Goal: Task Accomplishment & Management: Manage account settings

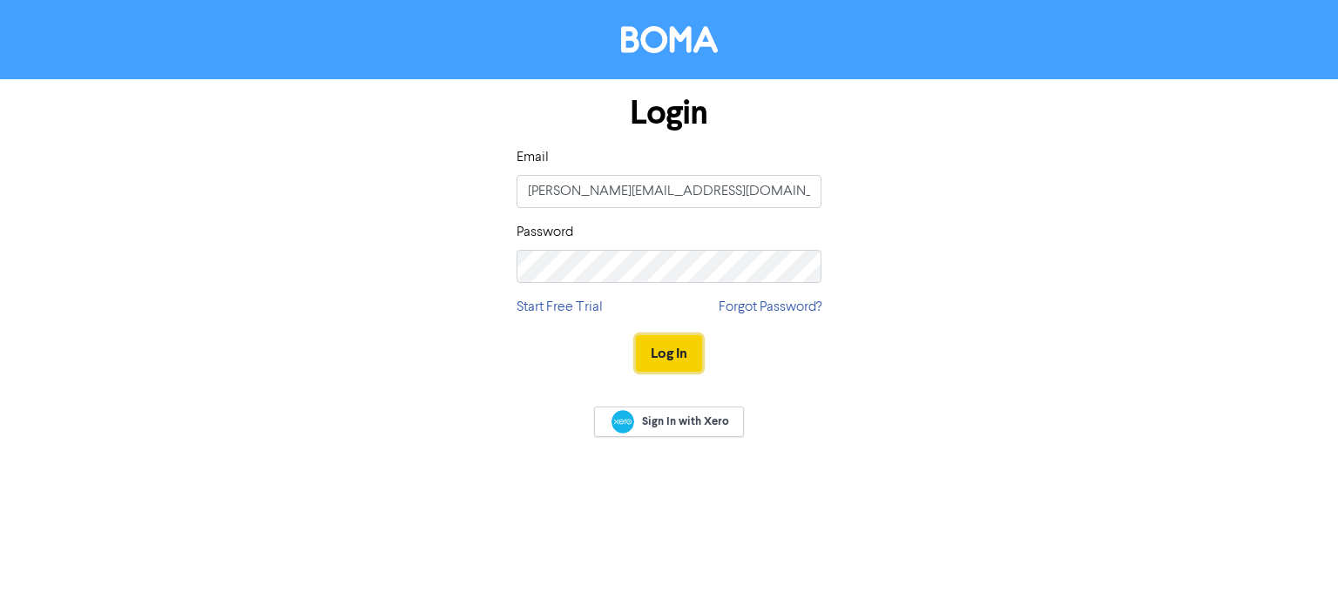
click at [666, 366] on button "Log In" at bounding box center [669, 353] width 66 height 37
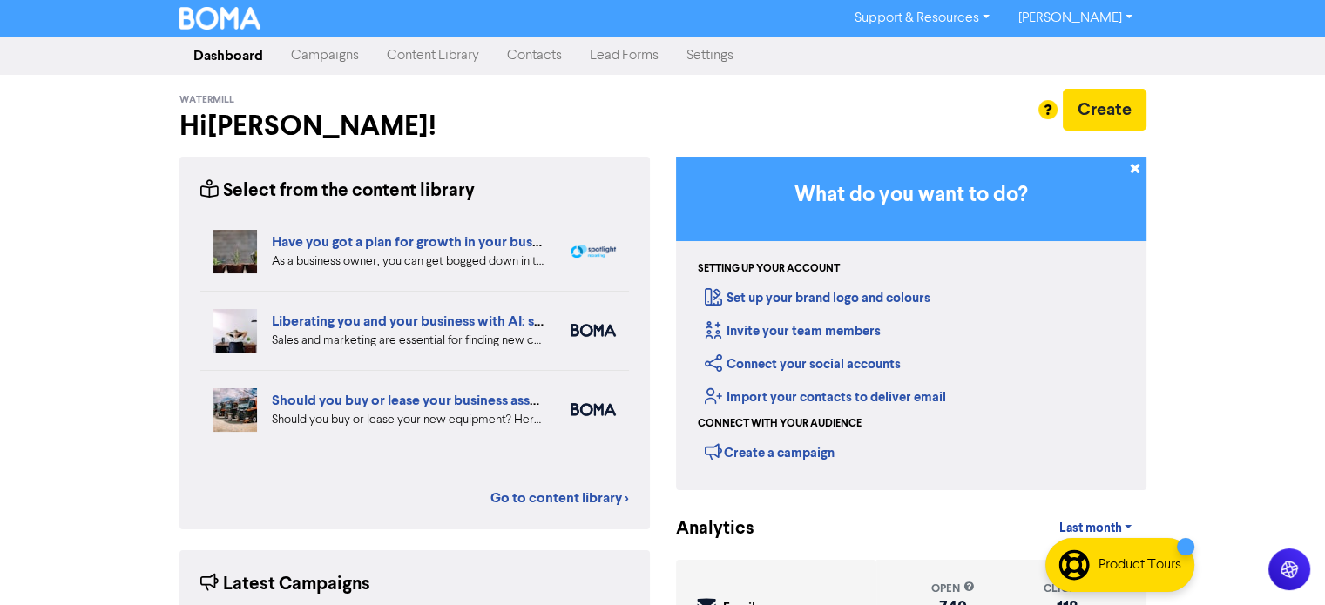
click at [314, 65] on link "Campaigns" at bounding box center [325, 55] width 96 height 35
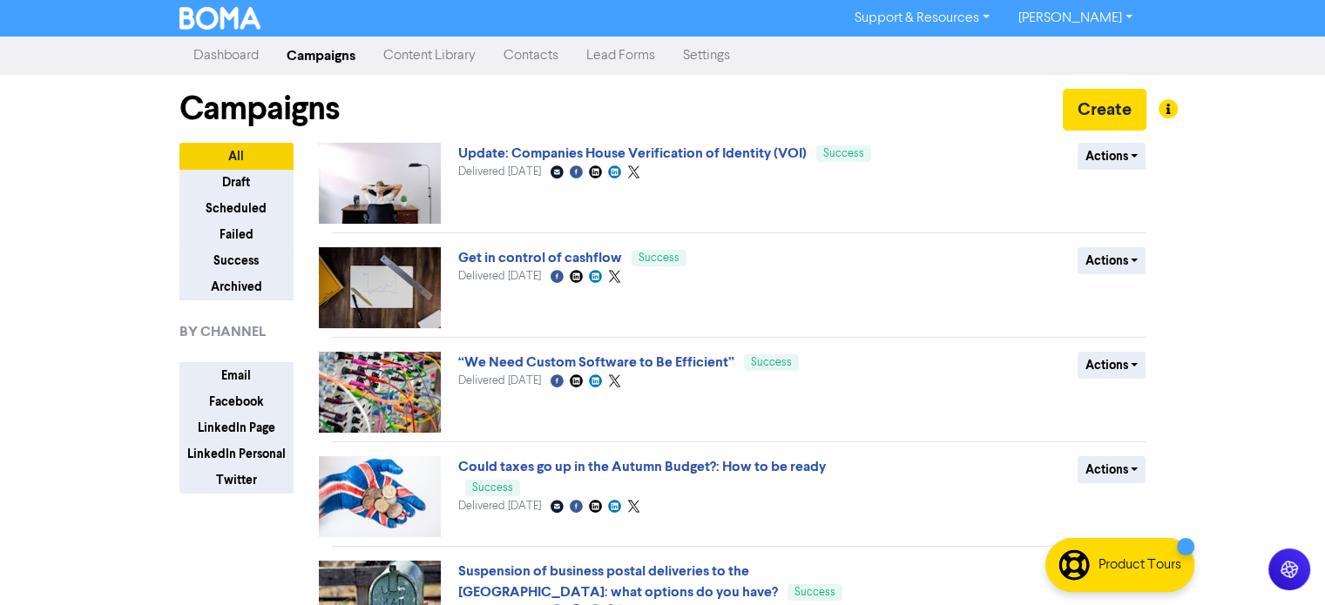
click at [433, 56] on link "Content Library" at bounding box center [429, 55] width 120 height 35
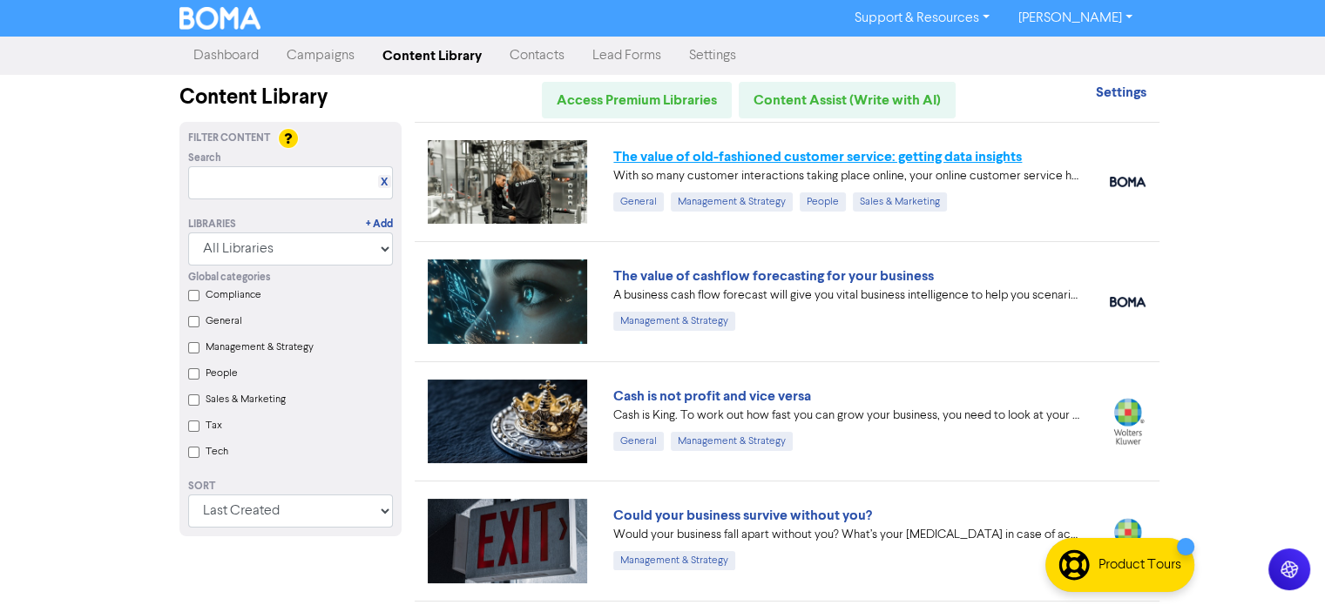
click at [770, 154] on link "The value of old-fashioned customer service: getting data insights" at bounding box center [817, 156] width 409 height 17
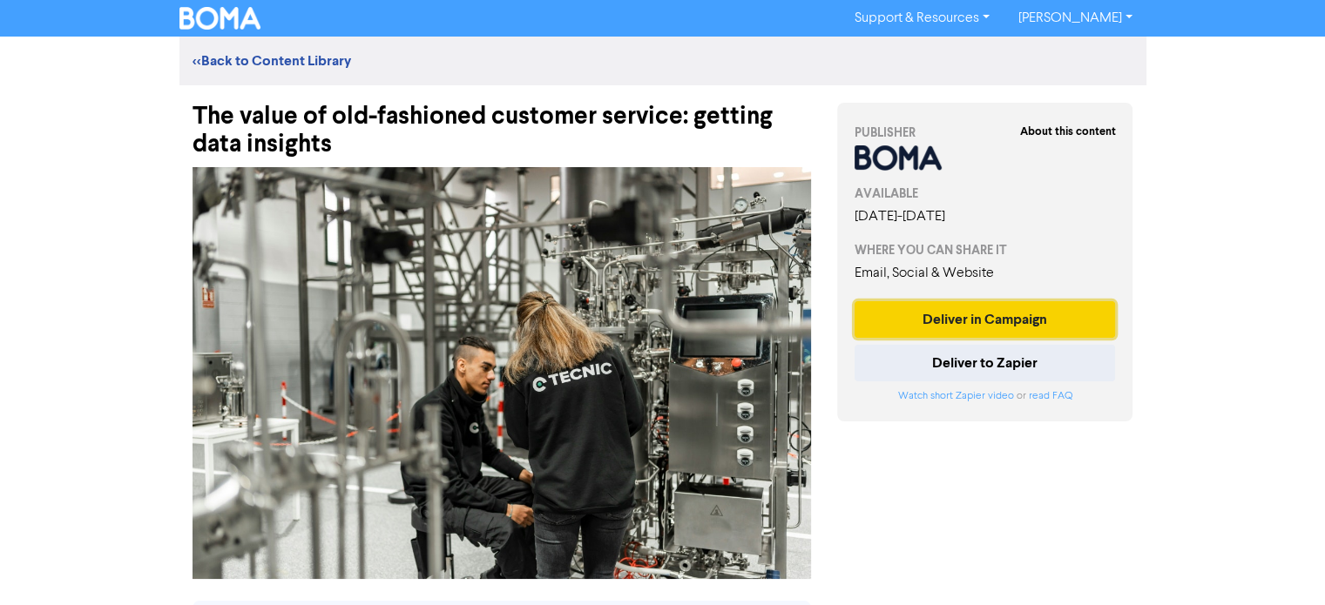
click at [930, 330] on button "Deliver in Campaign" at bounding box center [985, 319] width 261 height 37
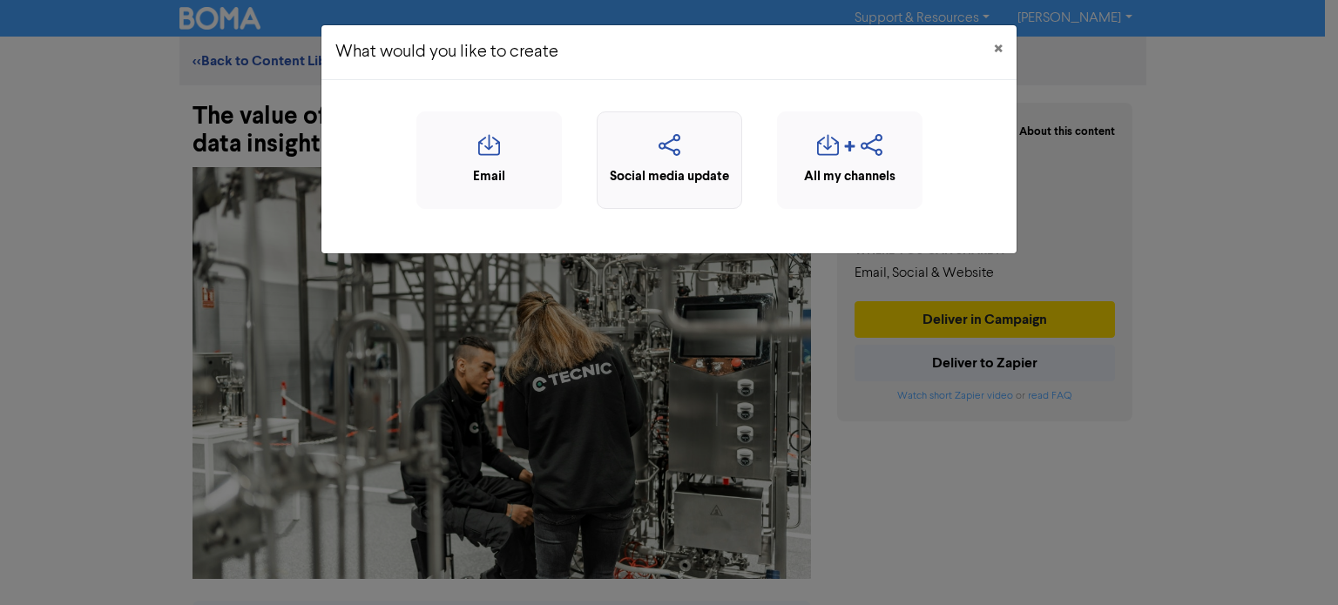
click at [638, 149] on icon "button" at bounding box center [669, 150] width 126 height 33
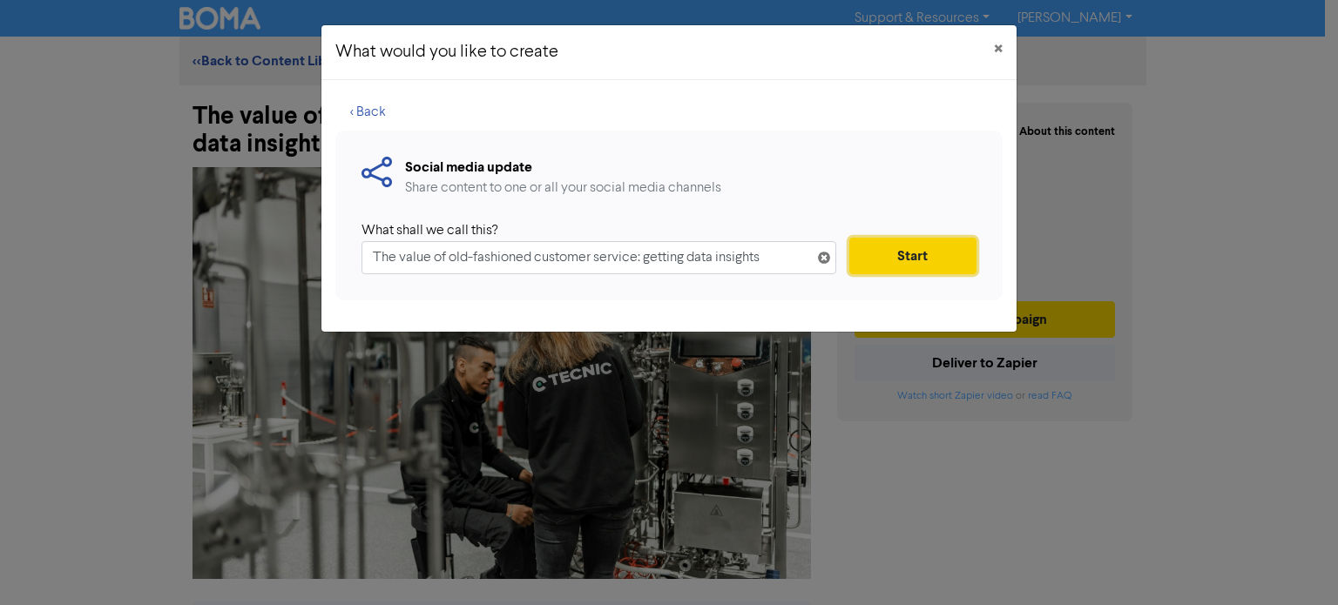
click at [890, 260] on button "Start" at bounding box center [912, 256] width 127 height 37
click at [895, 267] on button "Start" at bounding box center [912, 256] width 127 height 37
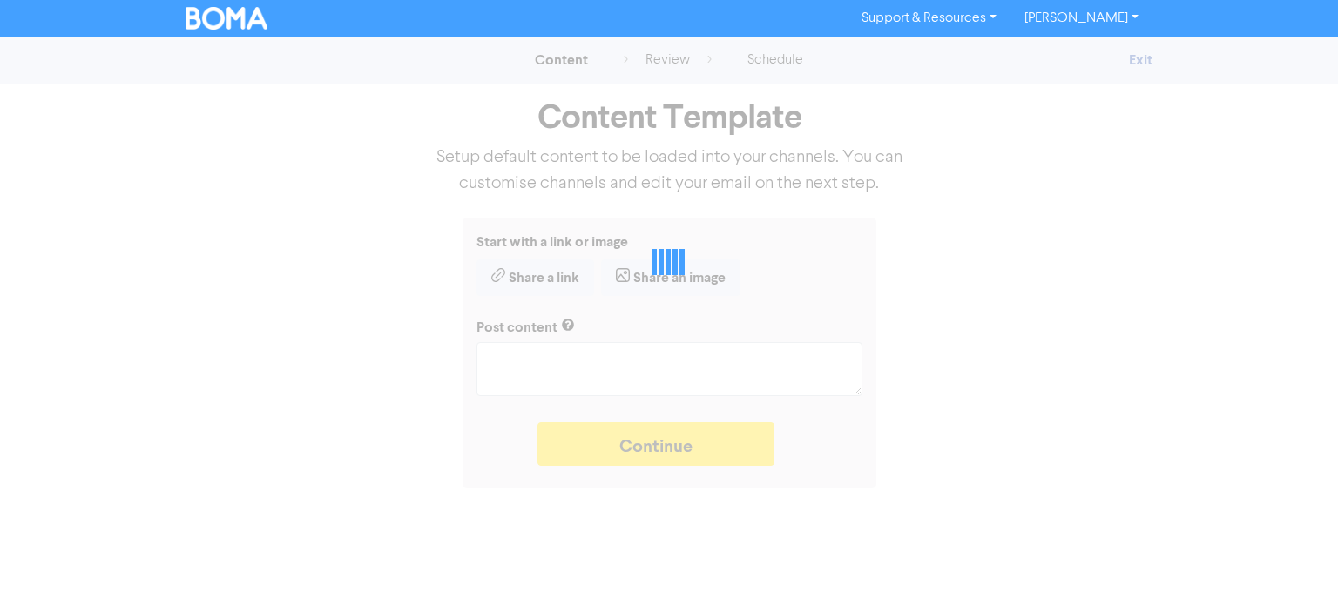
type textarea "x"
type textarea "With so many customer interactions taking place online, your online customer se…"
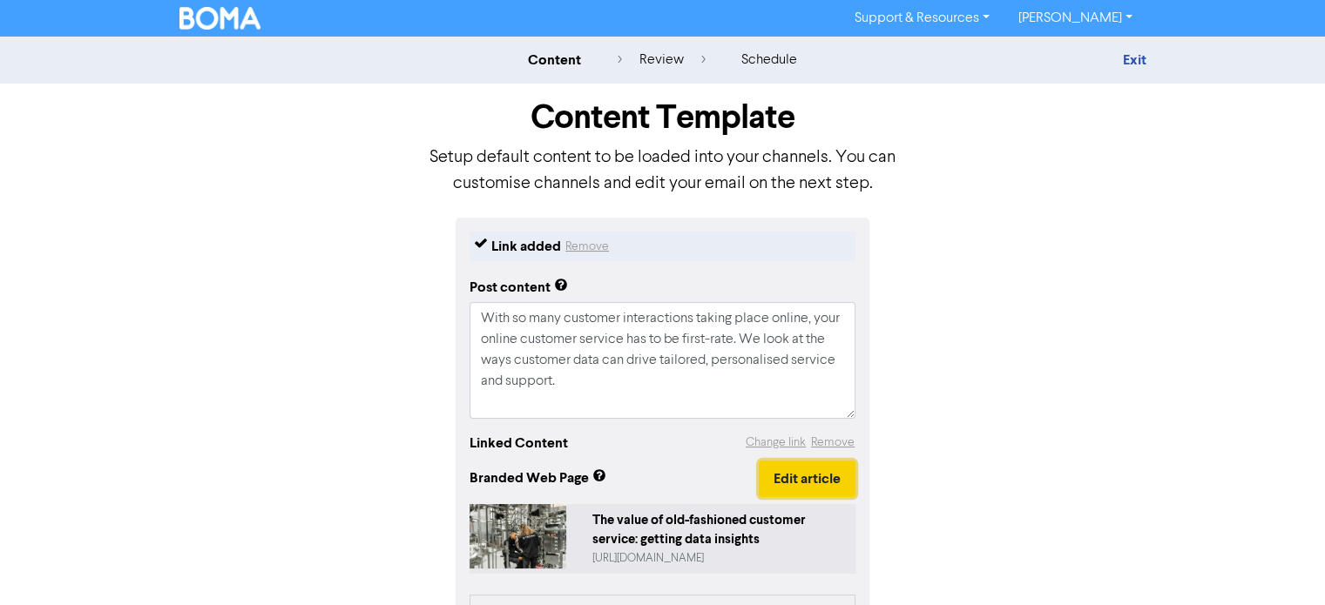
click at [777, 480] on button "Edit article" at bounding box center [807, 479] width 97 height 37
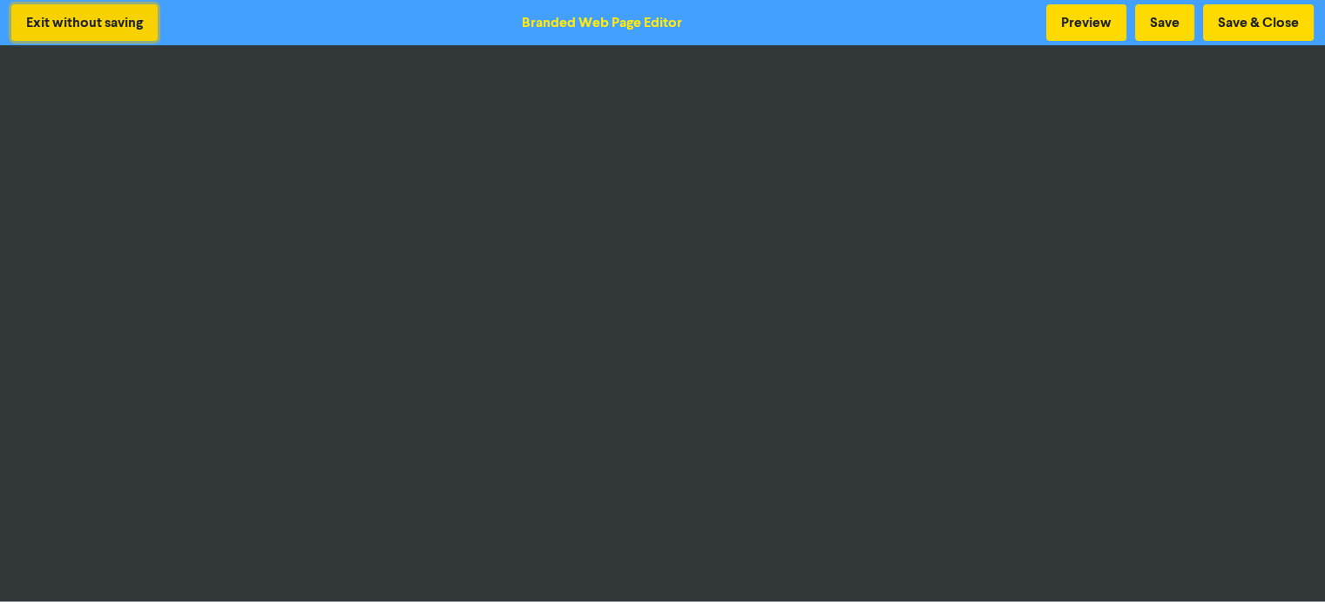
click at [42, 26] on button "Exit without saving" at bounding box center [84, 22] width 146 height 37
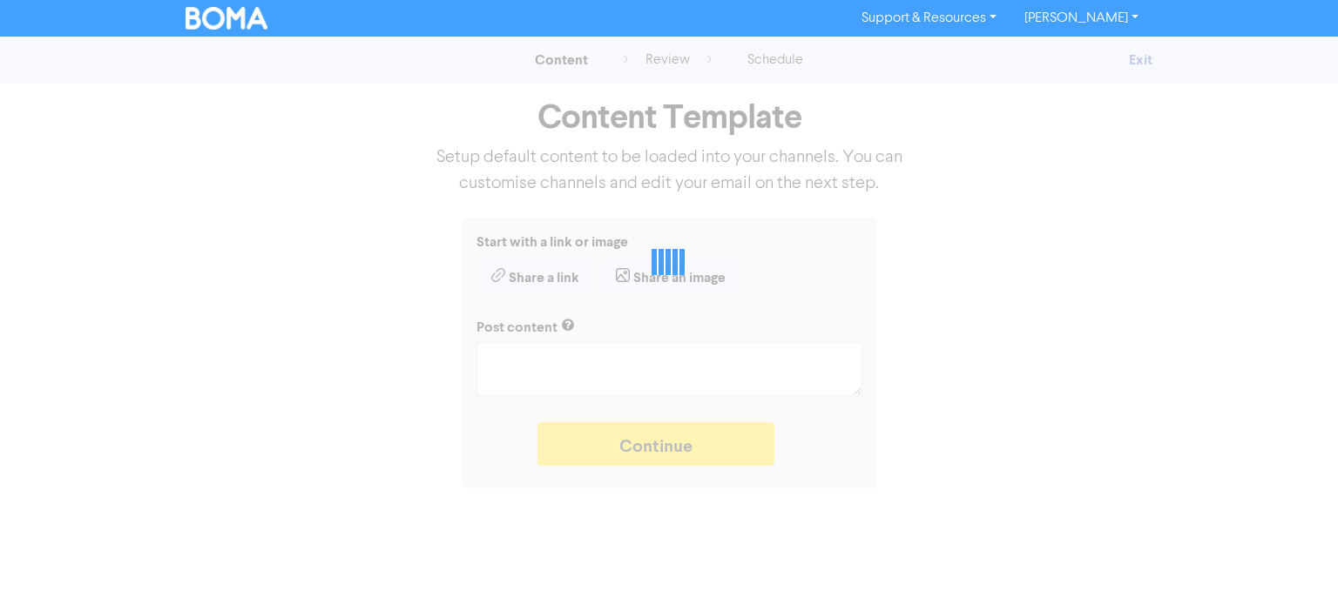
type textarea "x"
type textarea "With so many customer interactions taking place online, your online customer se…"
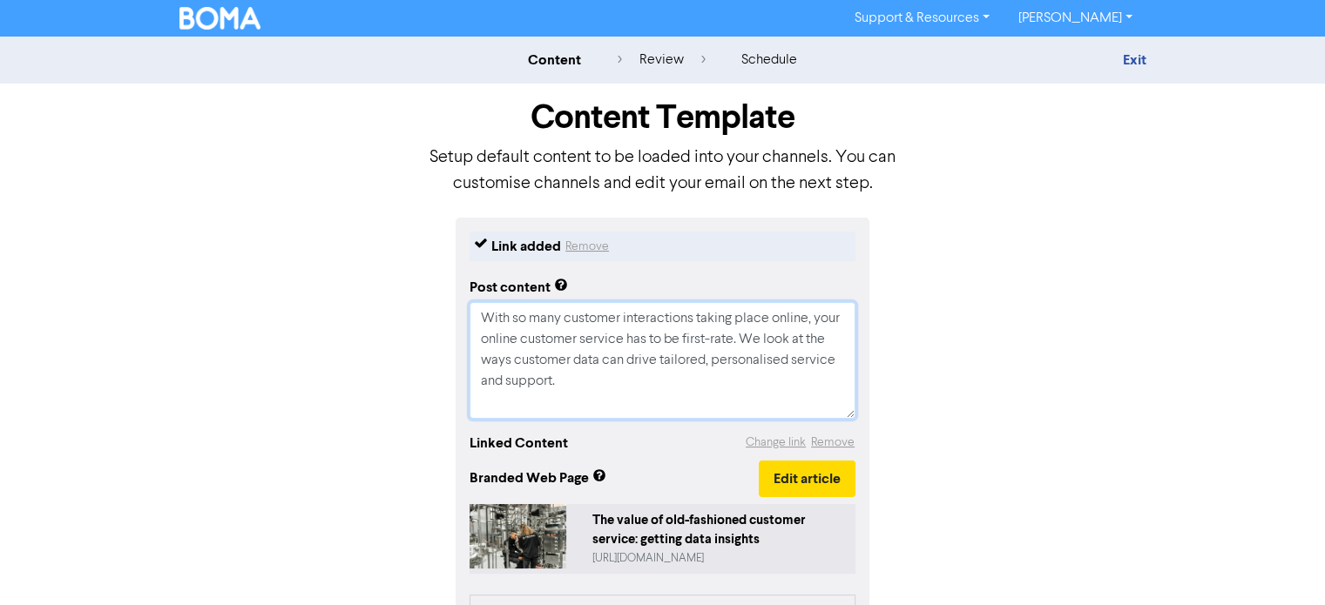
click at [571, 381] on textarea "With so many customer interactions taking place online, your online customer se…" at bounding box center [663, 360] width 386 height 117
type textarea "x"
type textarea "With so many customer interactions taking place online, your online customer se…"
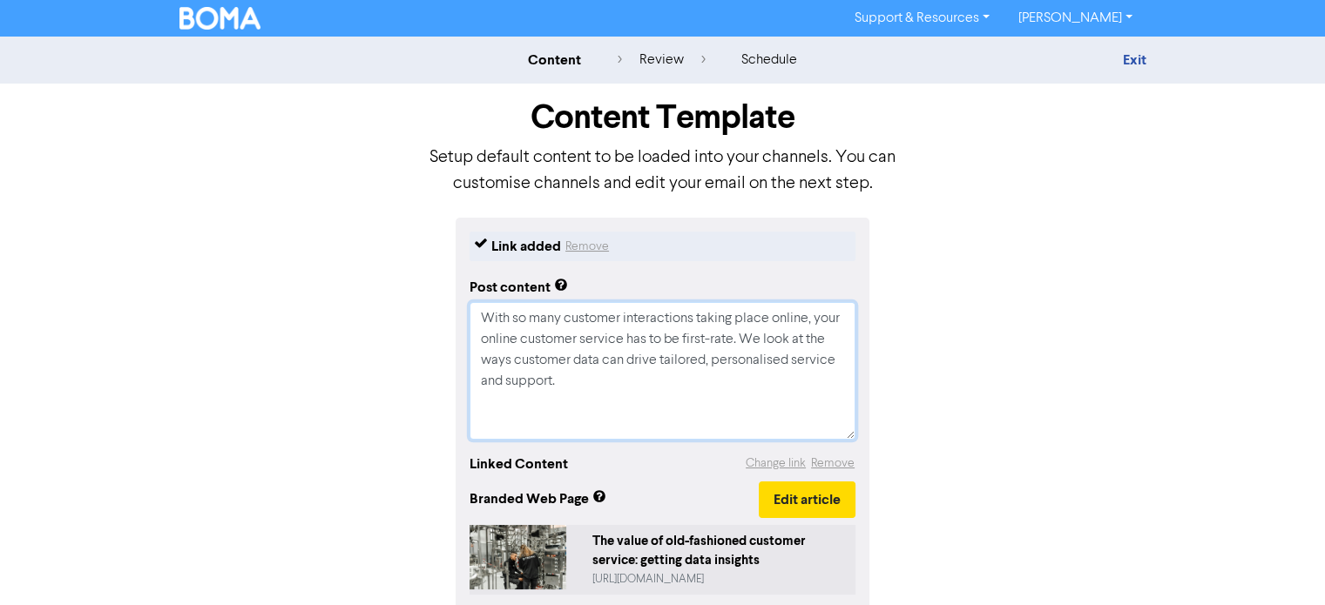
type textarea "x"
type textarea "With so many customer interactions taking place online, your online customer se…"
paste textarea "[URL][DOMAIN_NAME]"
type textarea "x"
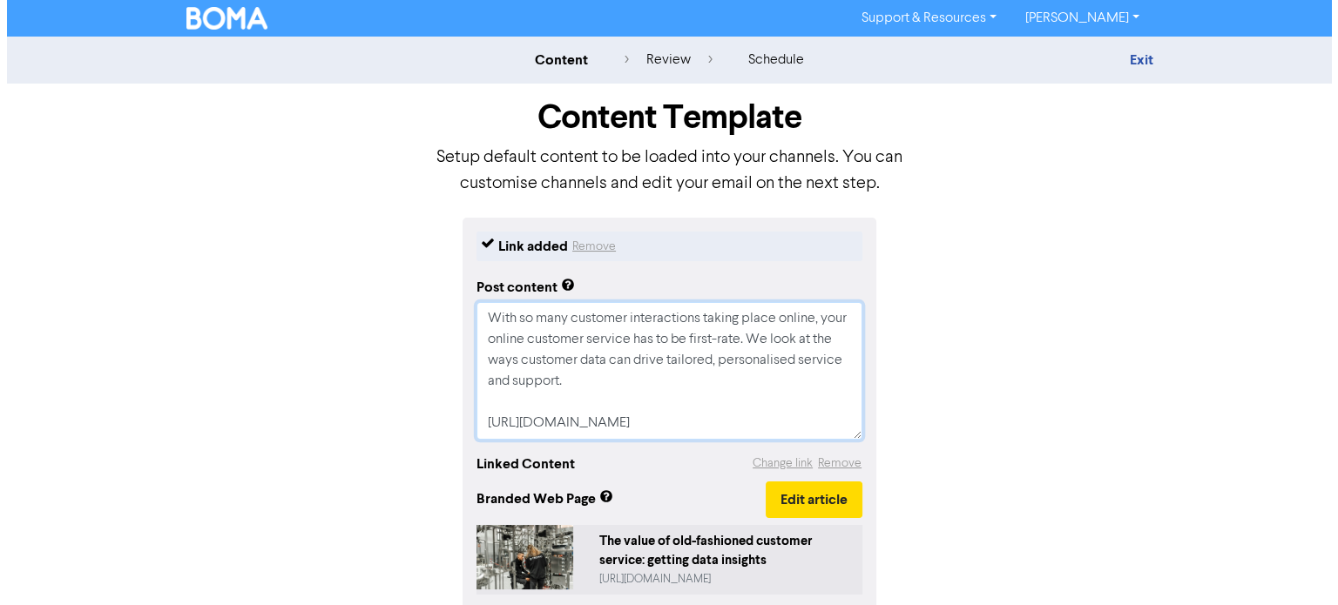
scroll to position [35, 0]
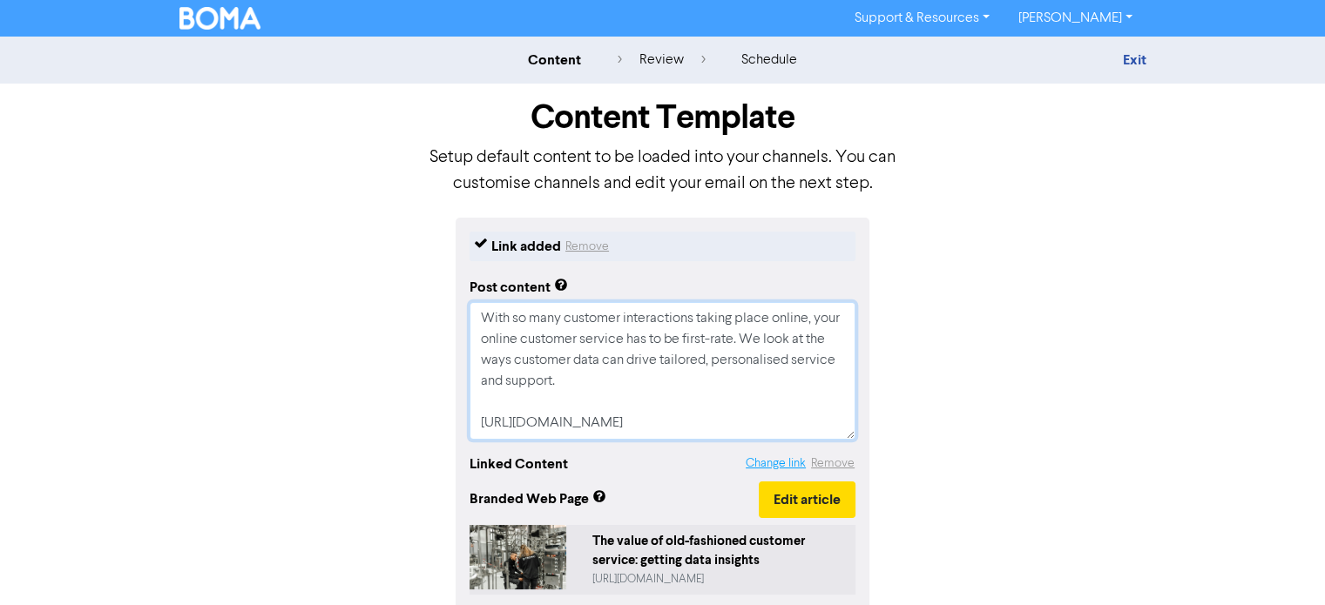
type textarea "With so many customer interactions taking place online, your online customer se…"
click at [771, 466] on button "Change link" at bounding box center [776, 464] width 62 height 20
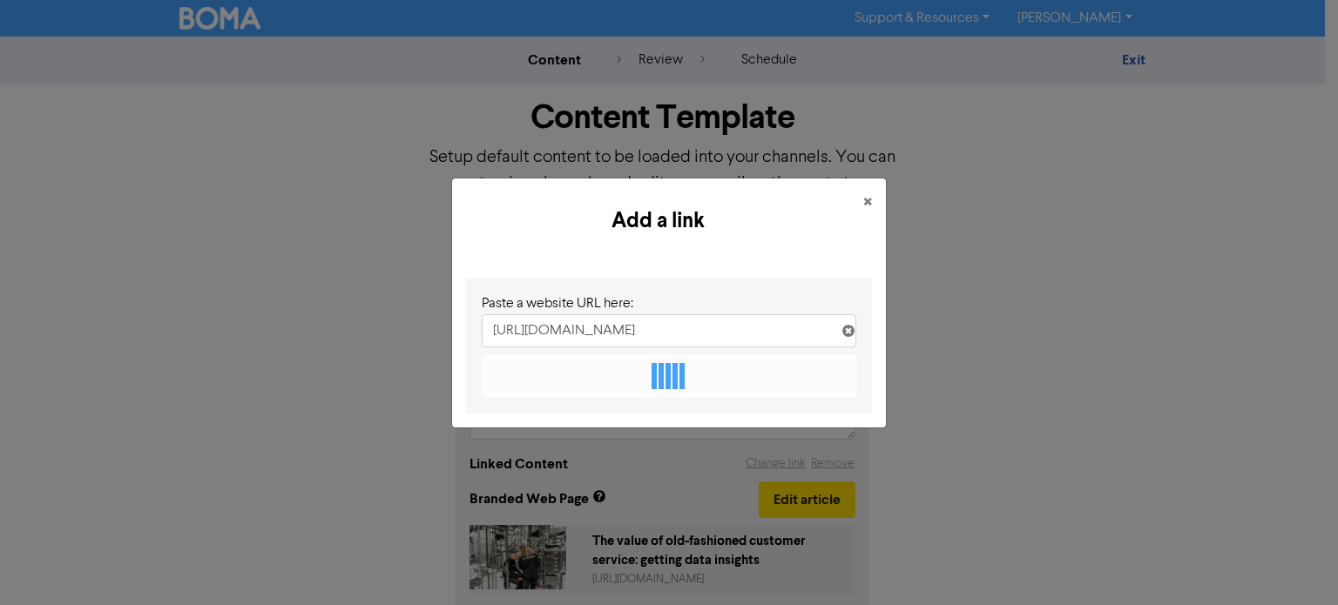
scroll to position [0, 384]
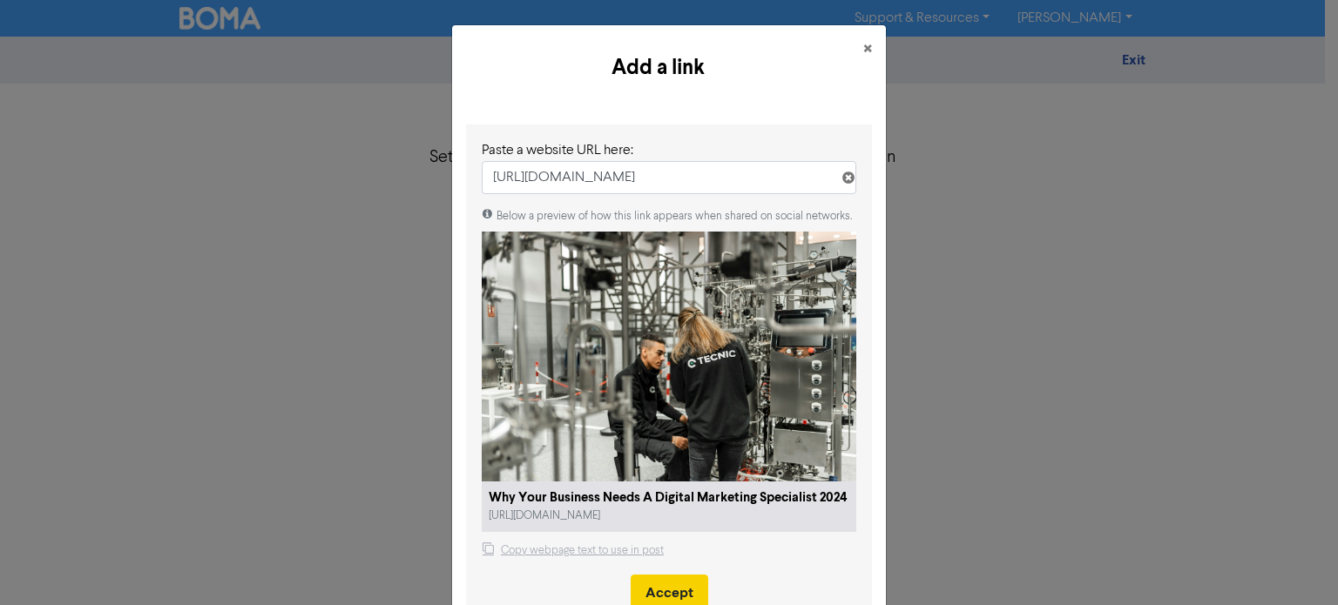
type input "[URL][DOMAIN_NAME]"
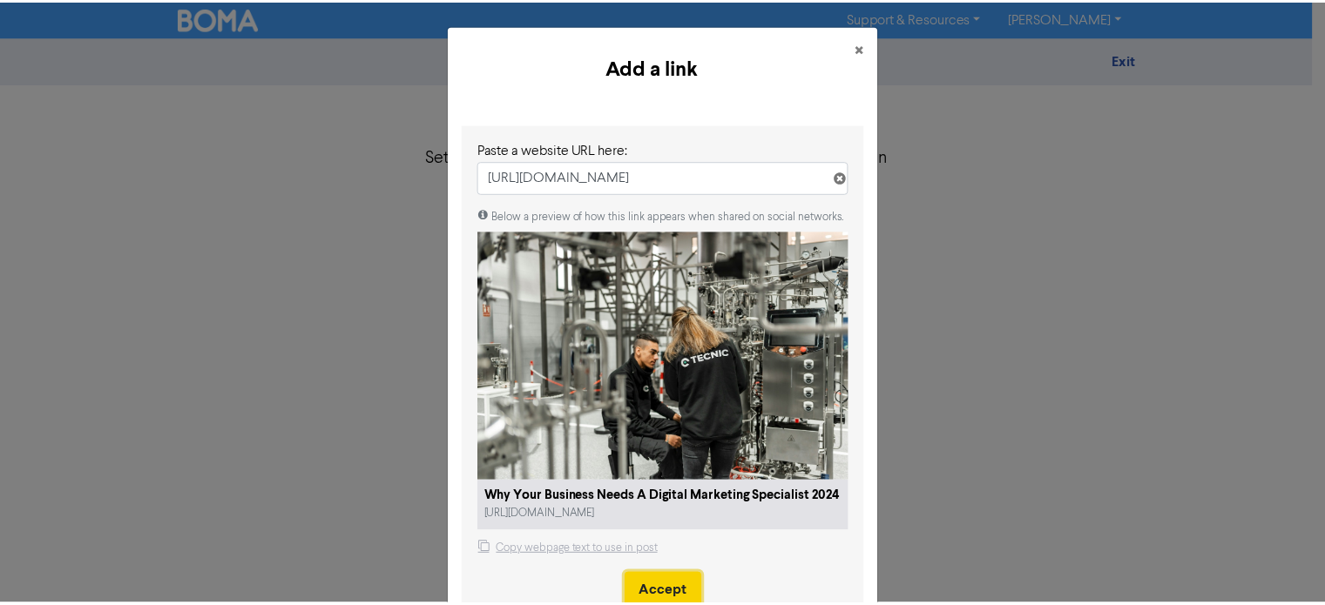
scroll to position [0, 0]
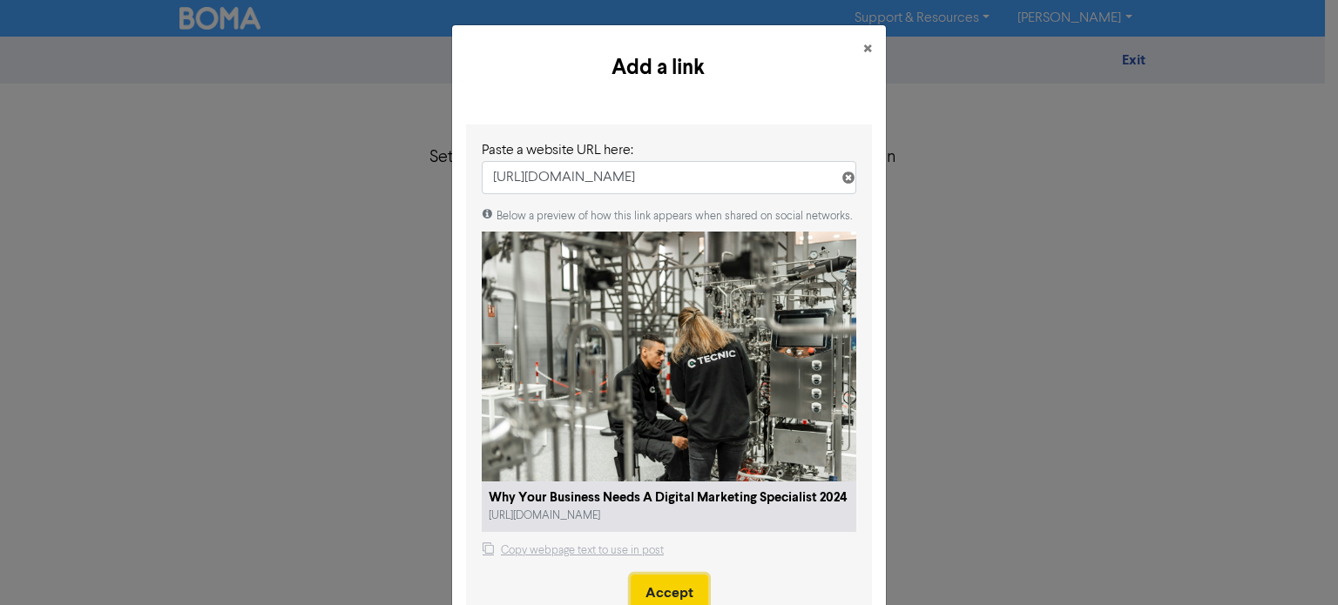
click at [679, 575] on button "Accept" at bounding box center [670, 593] width 78 height 37
type textarea "x"
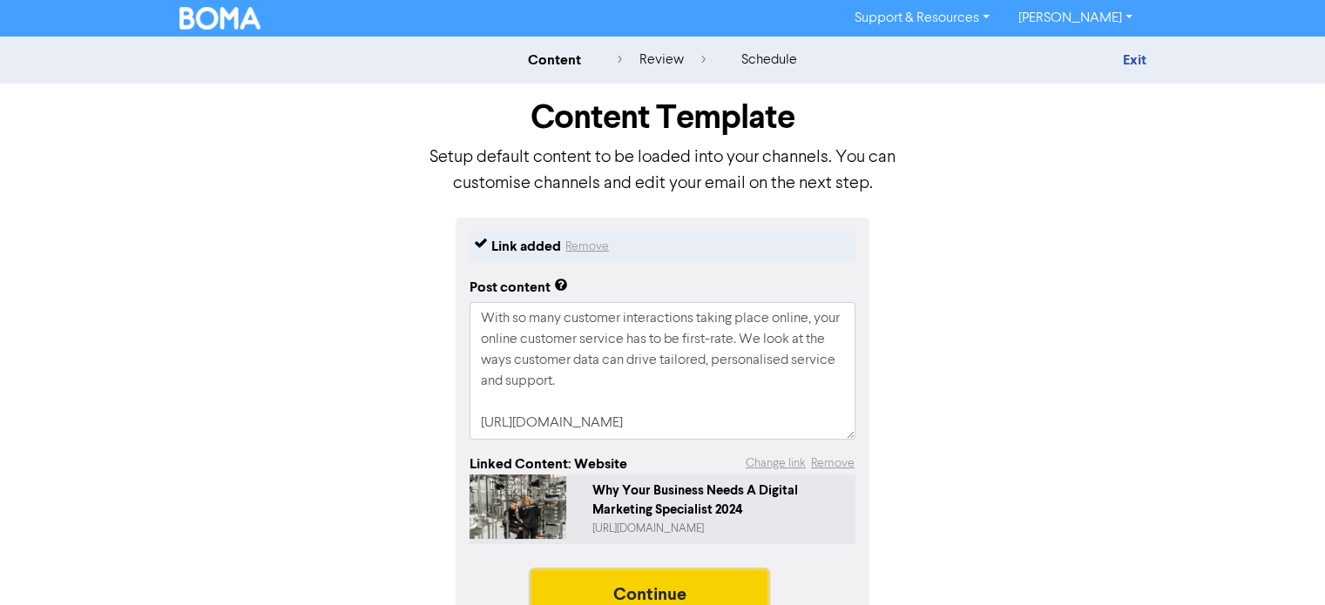
click at [652, 581] on button "Continue" at bounding box center [649, 593] width 237 height 44
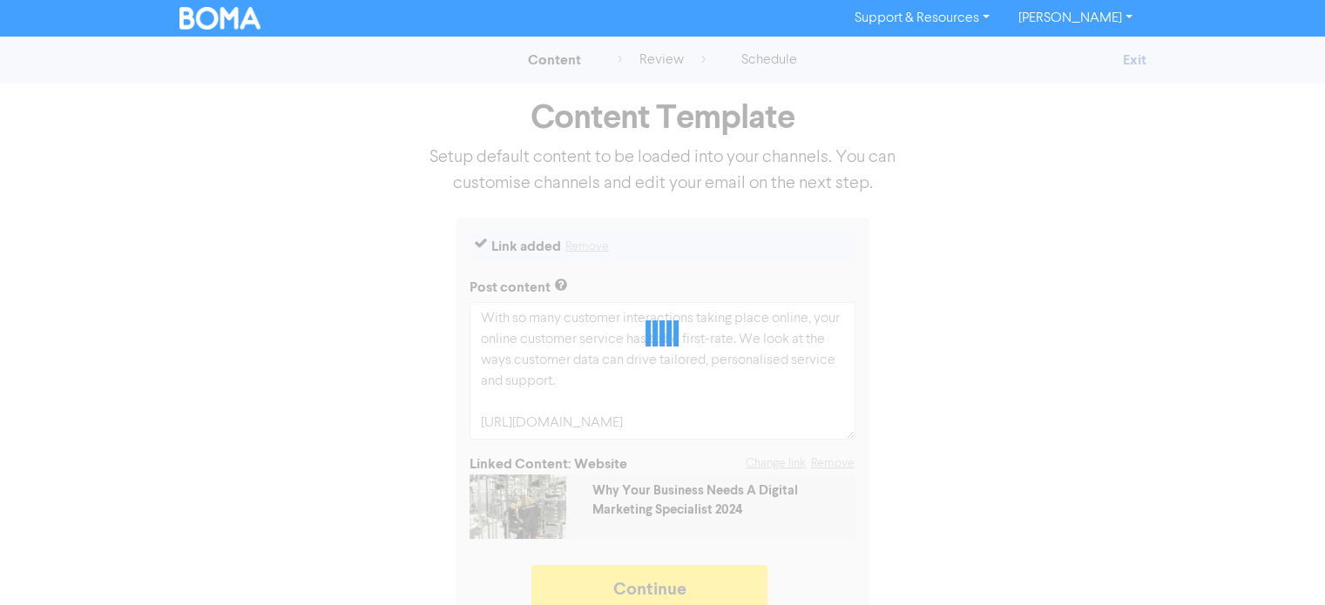
type textarea "x"
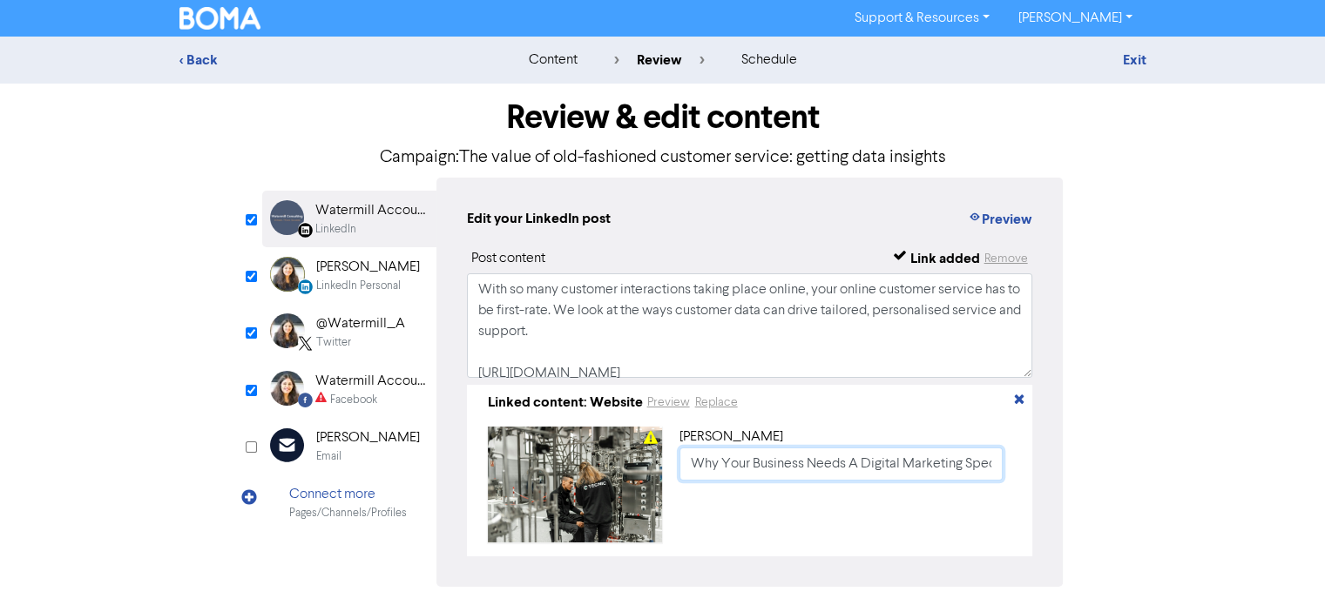
click at [690, 464] on input "Why Your Business Needs A Digital Marketing Specialist 2024" at bounding box center [841, 464] width 324 height 33
paste input "The value of old-fashioned customer service: getting data insights"
type input "The value of old-fashioned customer service: getting data insights"
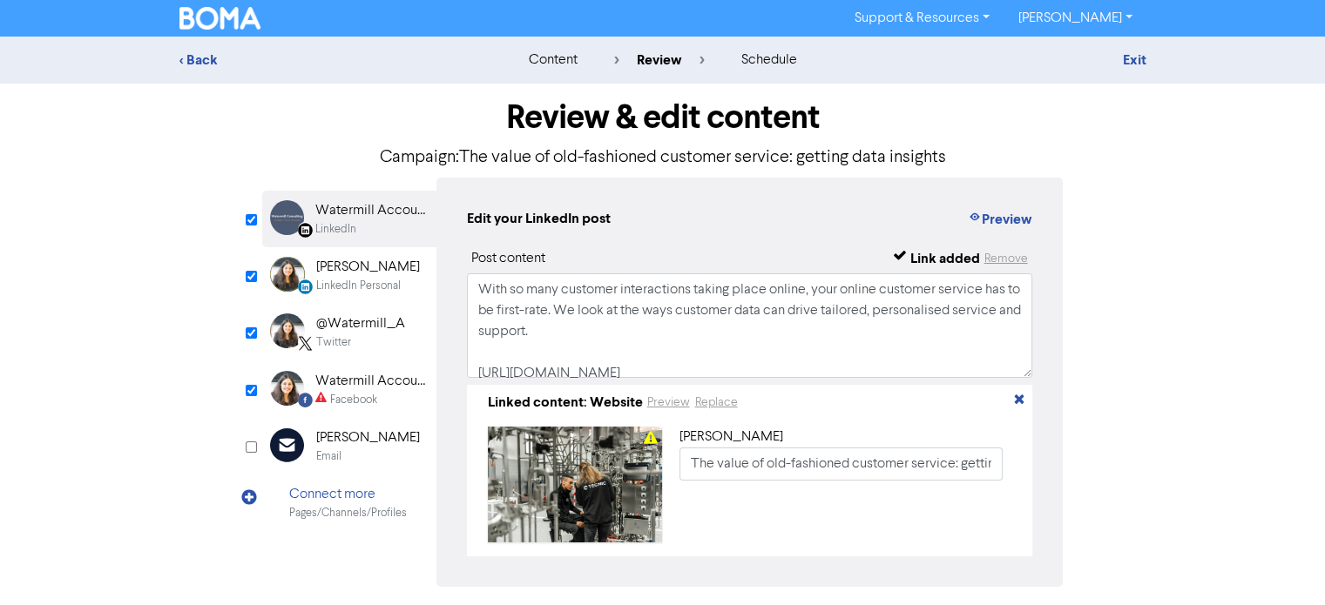
click at [356, 276] on div "[PERSON_NAME]" at bounding box center [368, 267] width 104 height 21
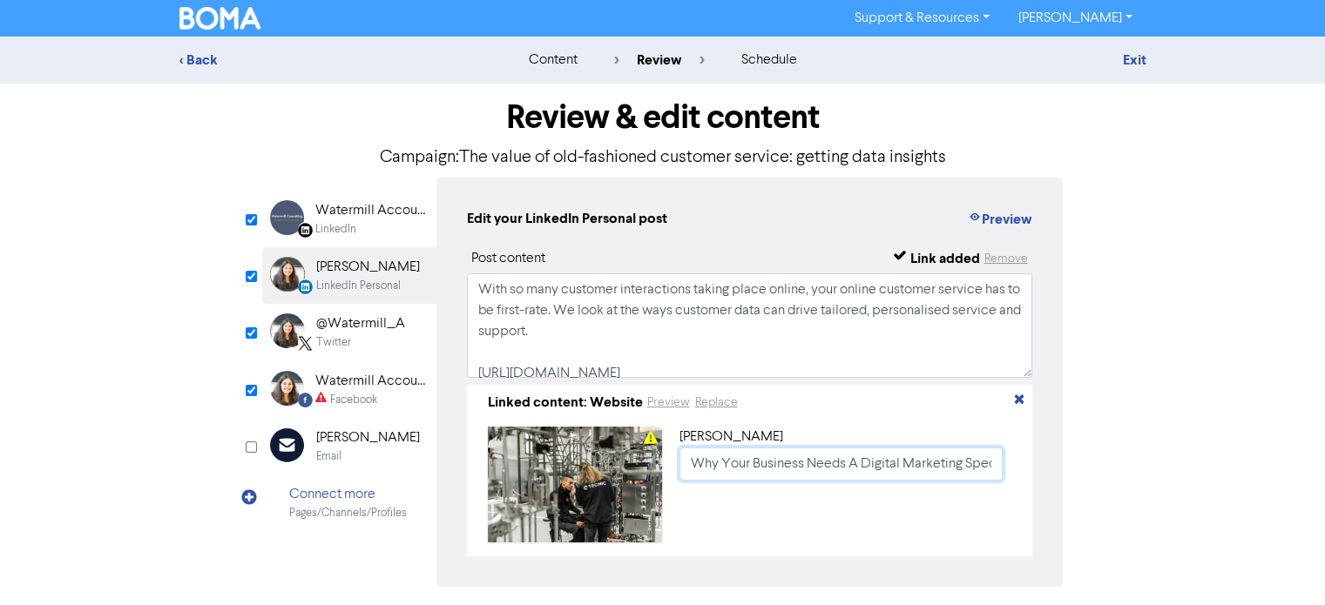
click at [686, 466] on input "Why Your Business Needs A Digital Marketing Specialist 2024" at bounding box center [841, 464] width 324 height 33
paste input "The value of old-fashioned customer service: getting data insights"
type input "The value of old-fashioned customer service: getting data insights"
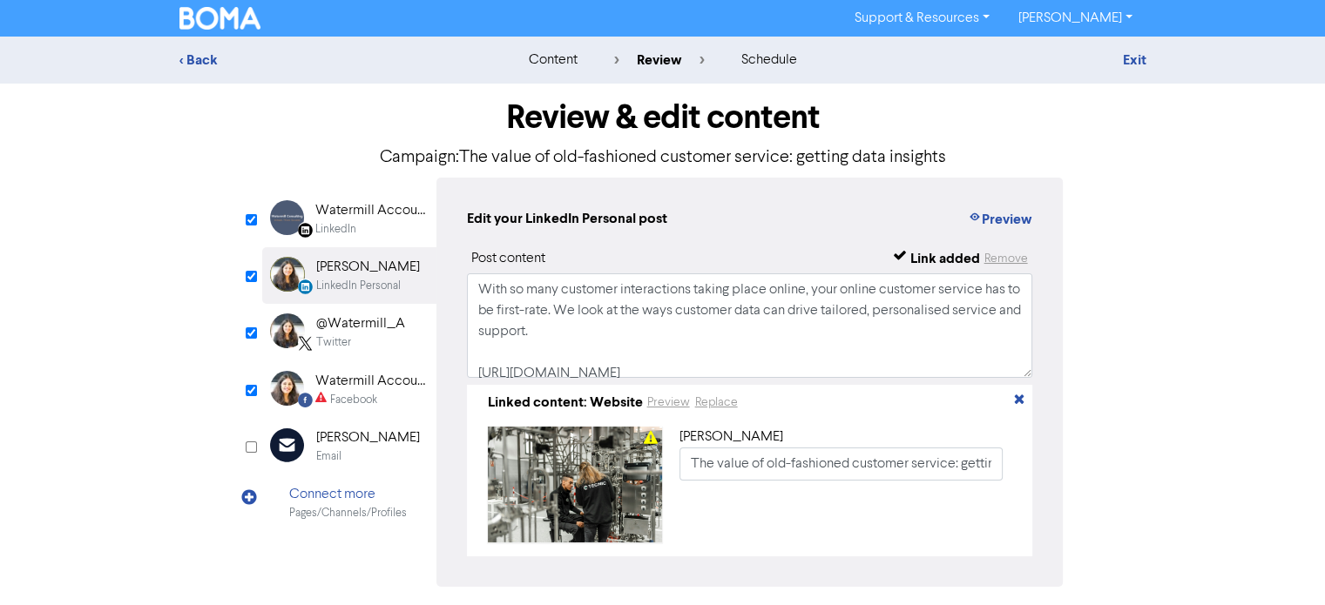
click at [347, 340] on div "Twitter" at bounding box center [333, 343] width 35 height 17
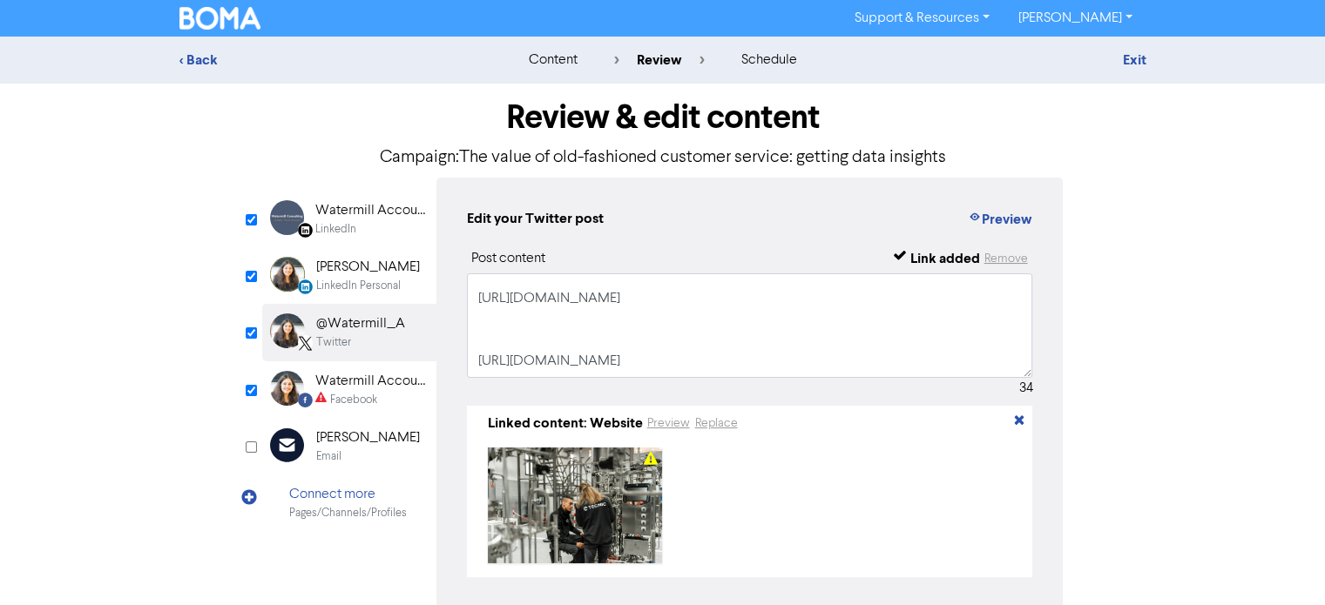
scroll to position [116, 0]
drag, startPoint x: 480, startPoint y: 302, endPoint x: 788, endPoint y: 370, distance: 314.9
click at [788, 370] on textarea "With so many customer interactions taking place online, your online customer se…" at bounding box center [750, 326] width 566 height 105
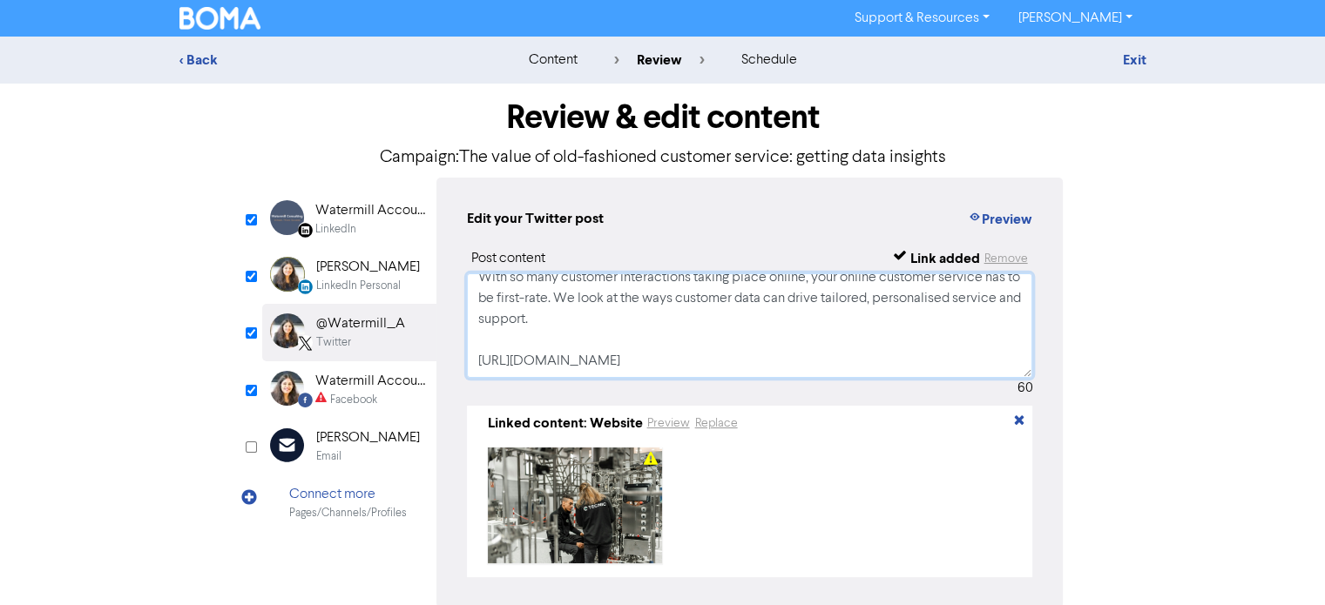
scroll to position [32, 0]
type textarea "With so many customer interactions taking place online, your online customer se…"
click at [376, 384] on div "Watermill Accounting Limited" at bounding box center [371, 381] width 112 height 21
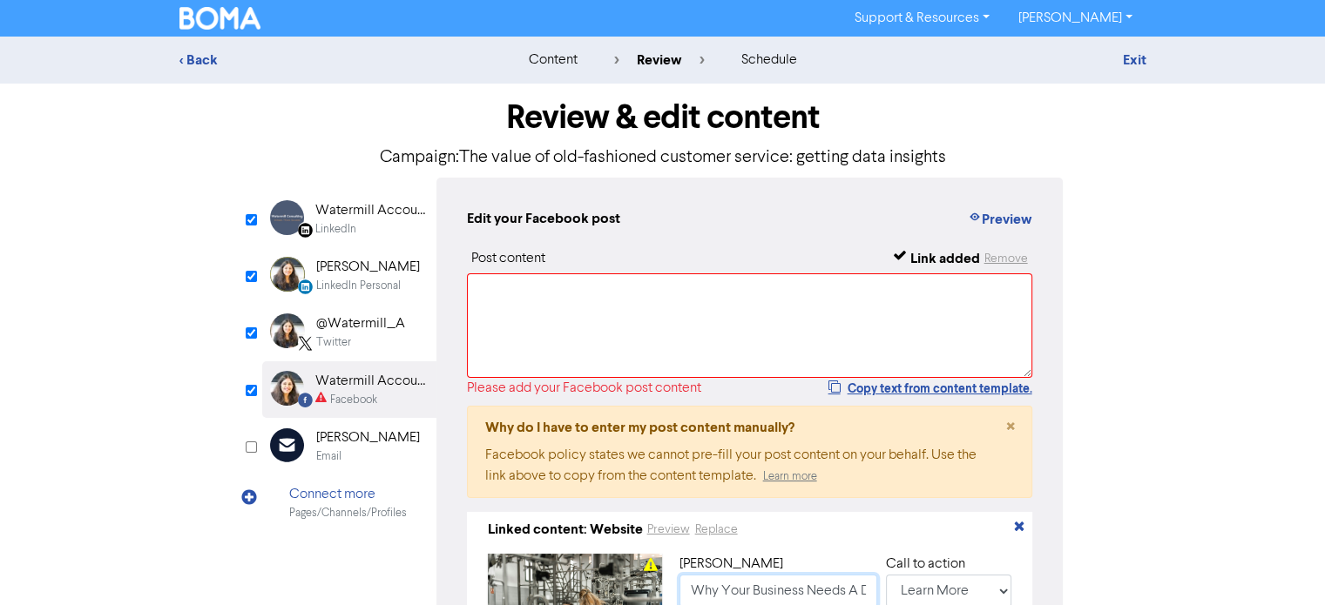
click at [693, 592] on input "Why Your Business Needs A Digital Marketing Specialist 2024" at bounding box center [778, 591] width 198 height 33
paste input "The value of old-fashioned customer service: getting data insights"
type input "The value of old-fashioned customer service: getting data insights"
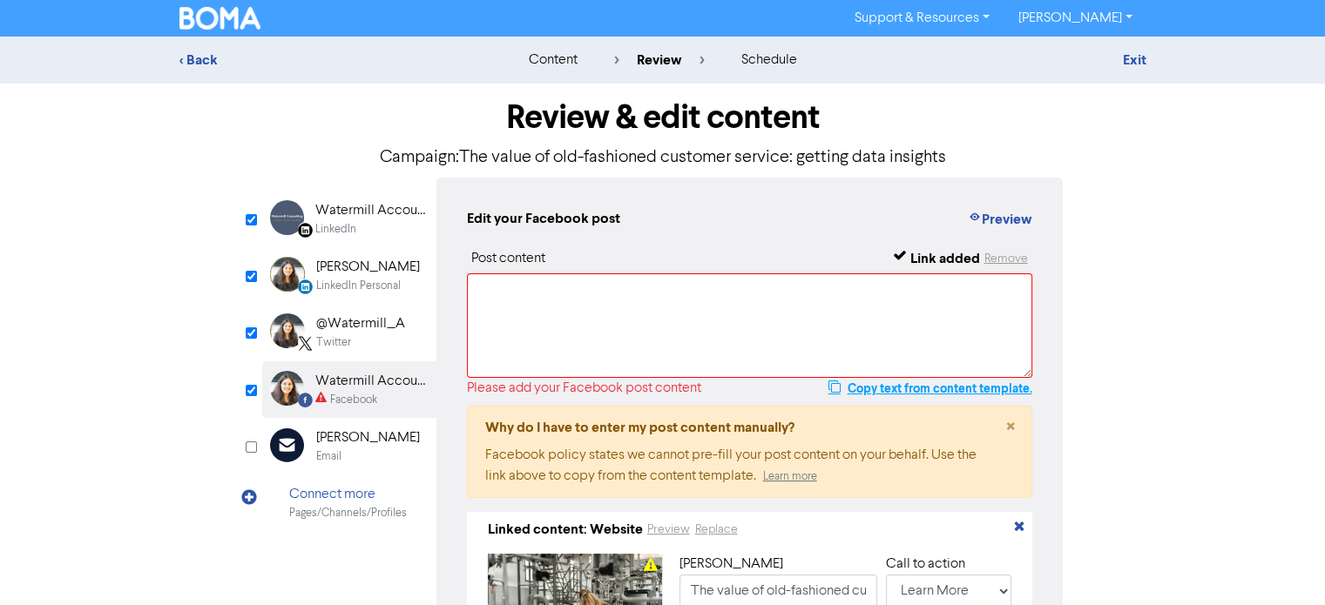
click at [877, 391] on button "Copy text from content template." at bounding box center [930, 388] width 206 height 21
click at [603, 306] on textarea at bounding box center [750, 326] width 566 height 105
paste textarea "With so many customer interactions taking place online, your online customer se…"
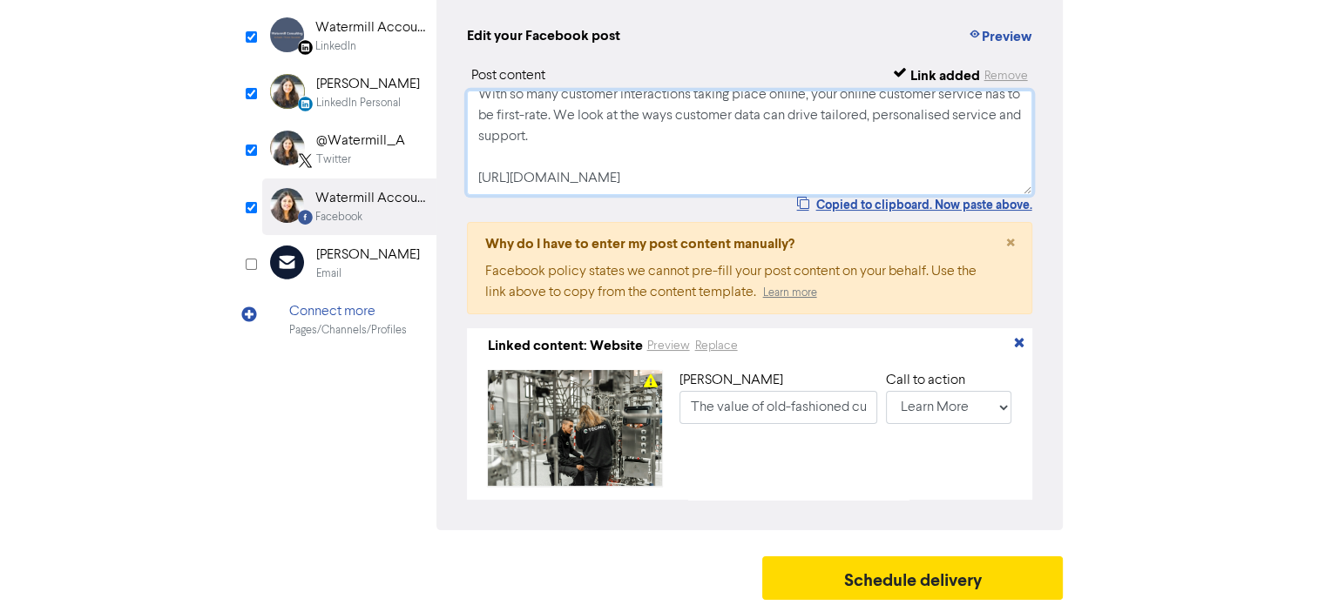
scroll to position [192, 0]
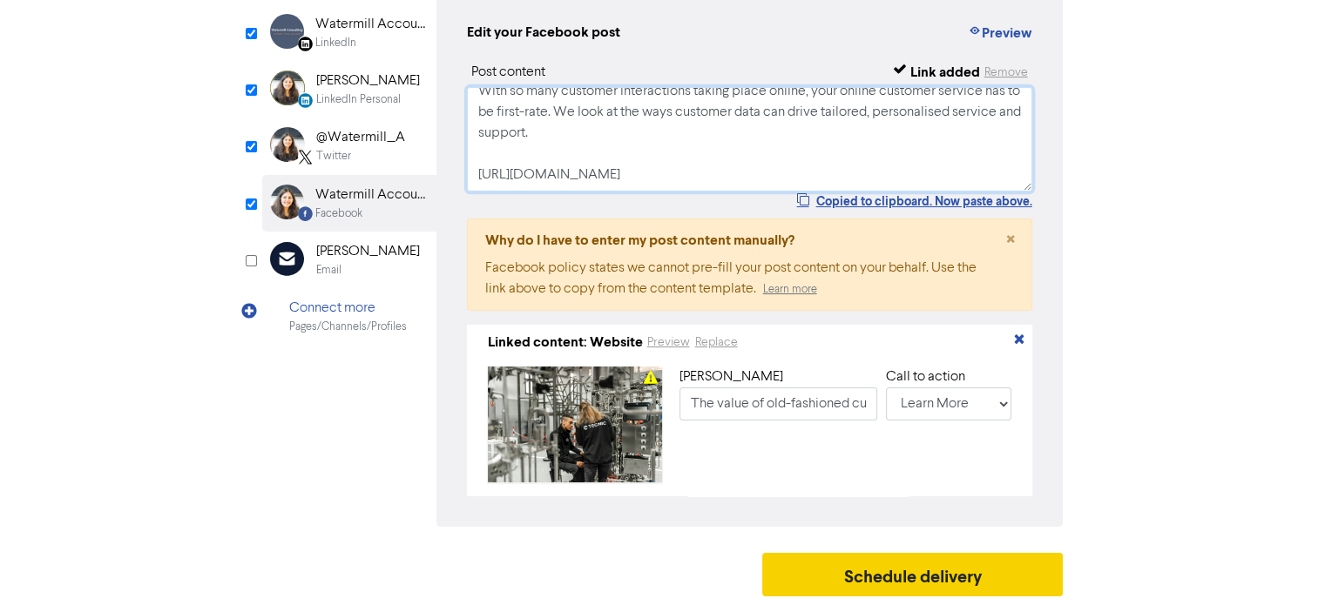
type textarea "With so many customer interactions taking place online, your online customer se…"
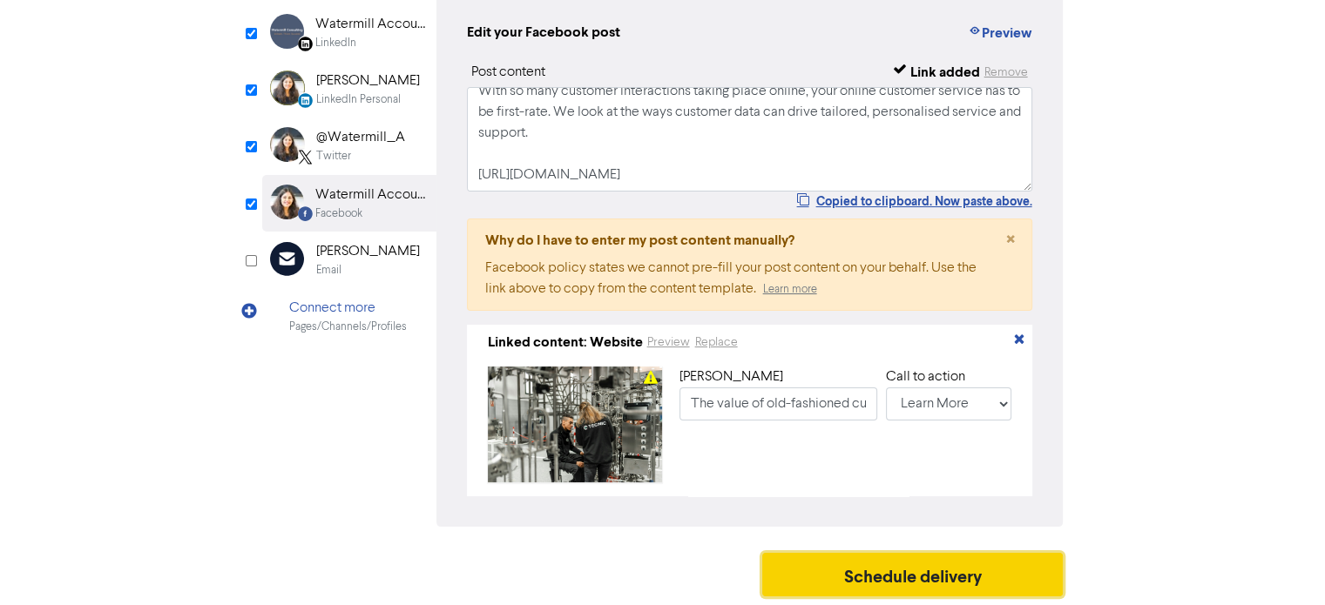
click at [940, 581] on button "Schedule delivery" at bounding box center [912, 575] width 301 height 44
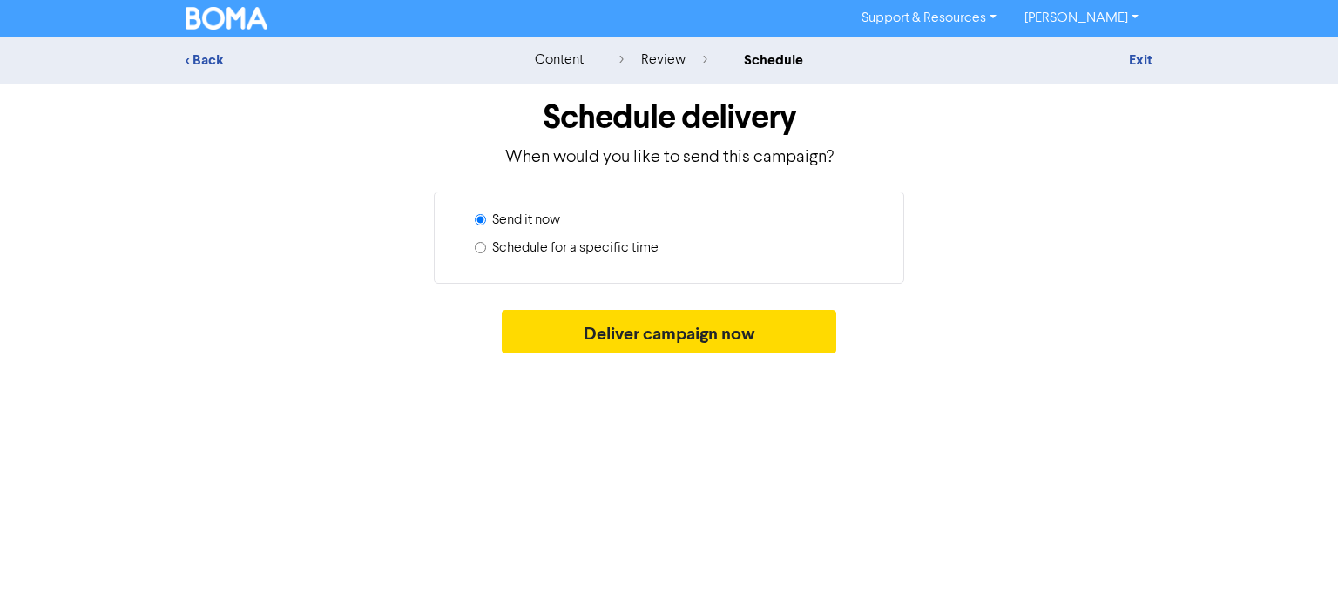
click at [528, 247] on label "Schedule for a specific time" at bounding box center [575, 248] width 166 height 21
click at [486, 247] on input "Schedule for a specific time" at bounding box center [480, 247] width 11 height 11
radio input "true"
radio input "false"
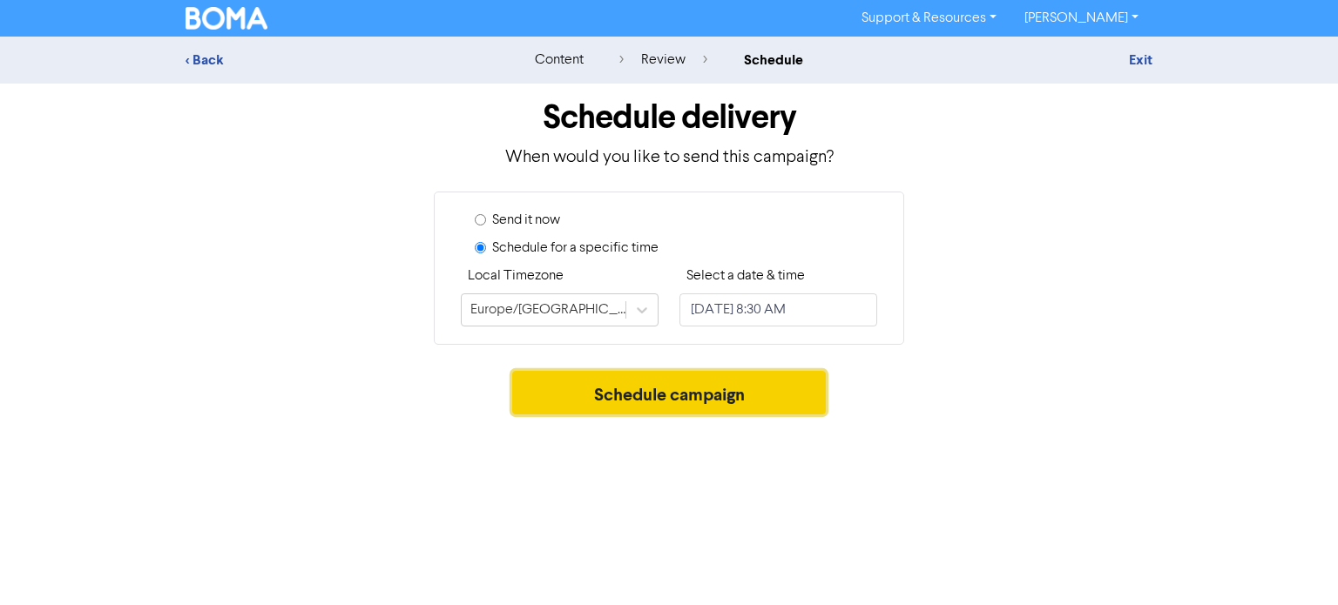
click at [679, 386] on button "Schedule campaign" at bounding box center [669, 393] width 314 height 44
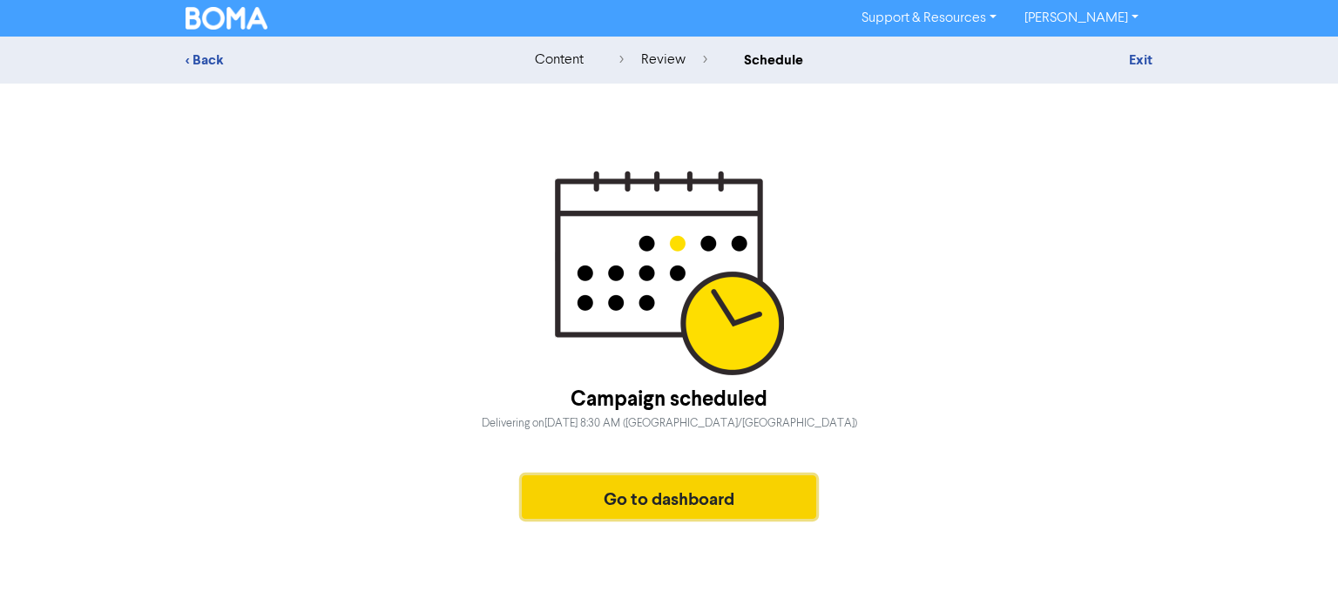
click at [686, 328] on div "Campaign scheduled Delivering [DATE][DATE] 8:30 AM ([GEOGRAPHIC_DATA]/[GEOGRAPH…" at bounding box center [669, 349] width 967 height 357
click at [659, 504] on button "Go to dashboard" at bounding box center [669, 498] width 294 height 44
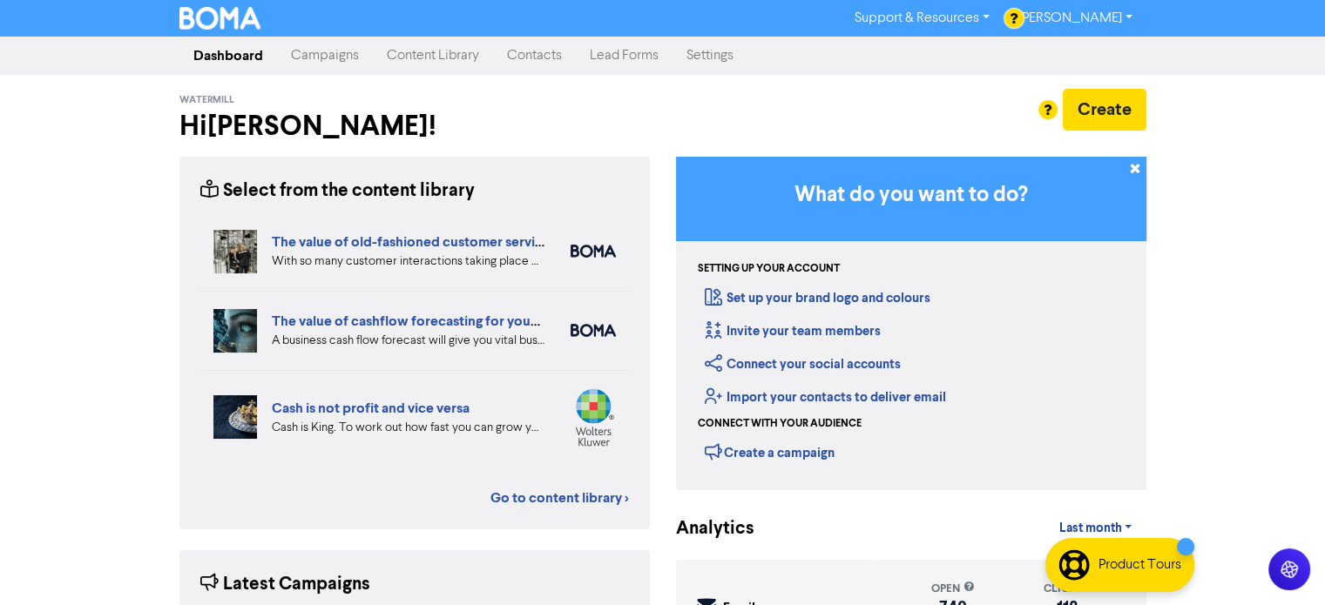
click at [328, 59] on link "Campaigns" at bounding box center [325, 55] width 96 height 35
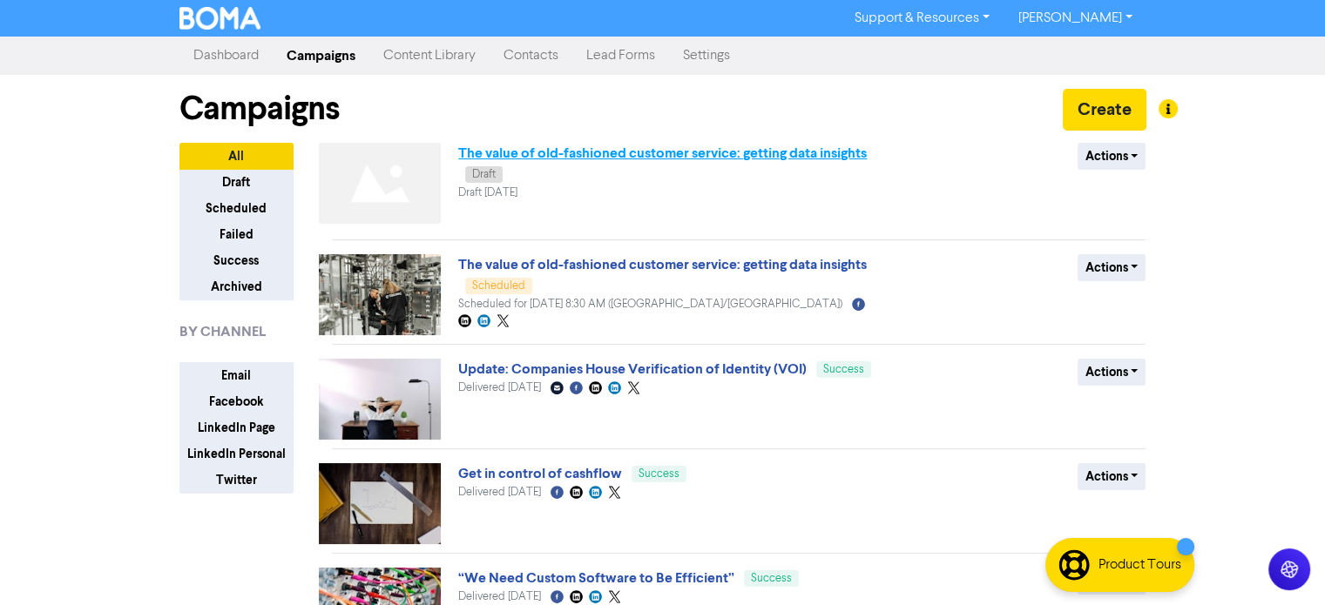
click at [700, 154] on link "The value of old-fashioned customer service: getting data insights" at bounding box center [662, 153] width 409 height 17
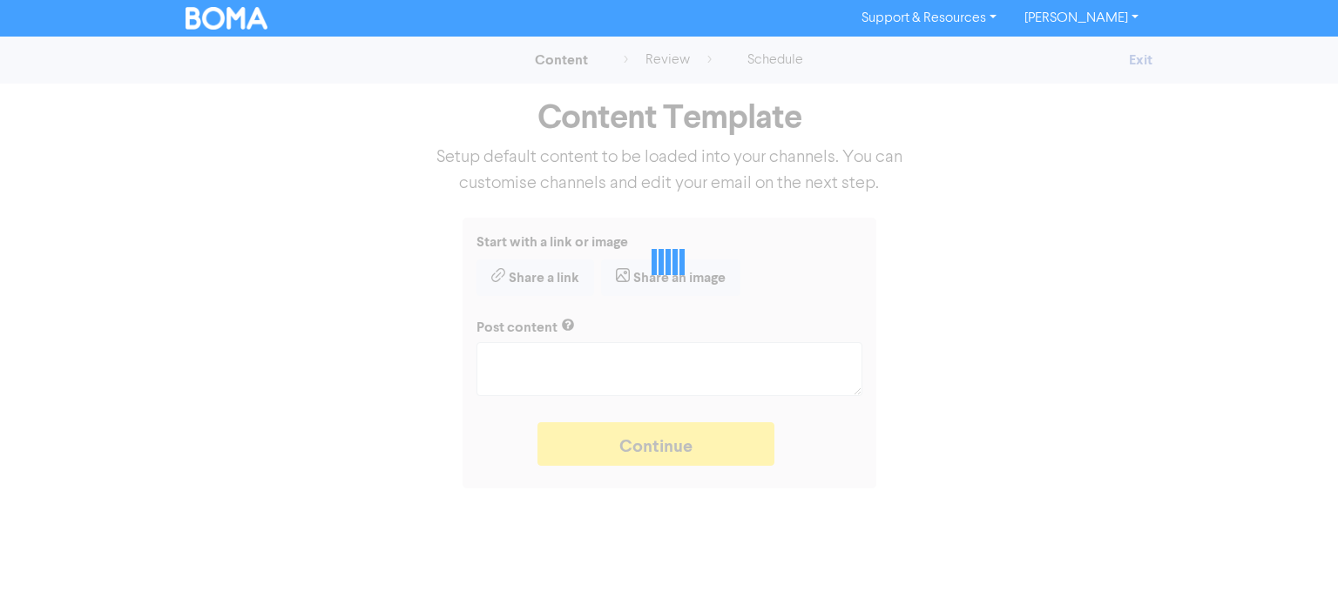
type textarea "x"
type textarea "With so many customer interactions taking place online, your online customer se…"
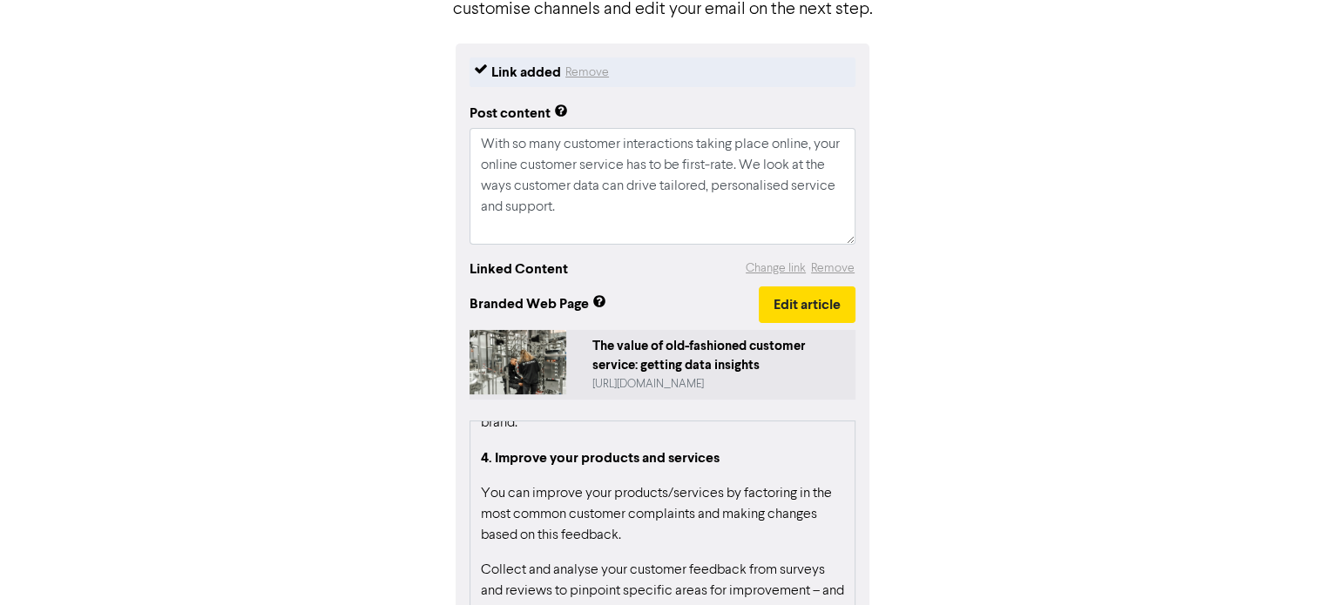
scroll to position [430, 0]
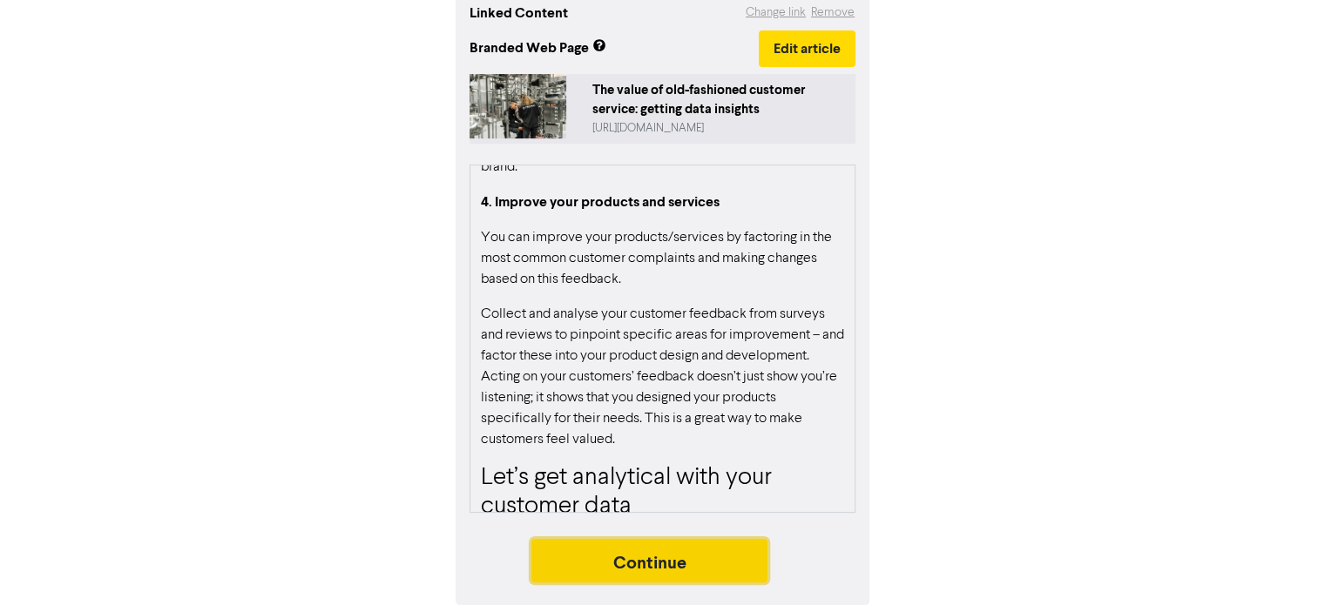
click at [612, 573] on button "Continue" at bounding box center [649, 561] width 237 height 44
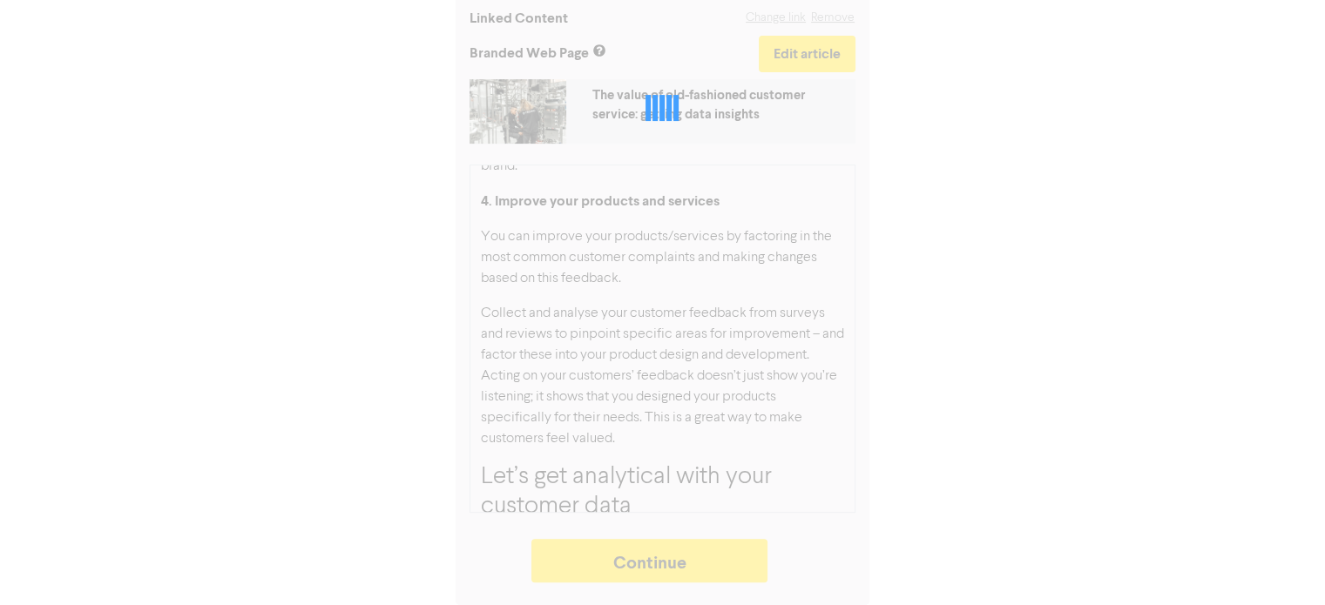
type textarea "x"
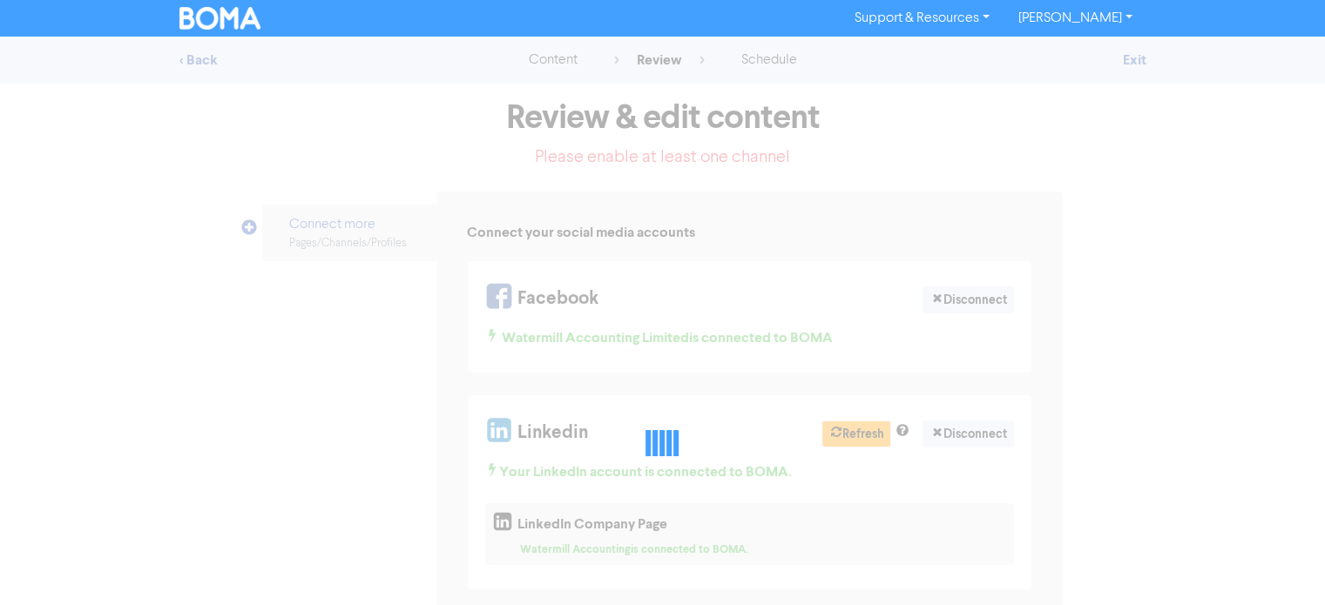
select select "LEARN_MORE"
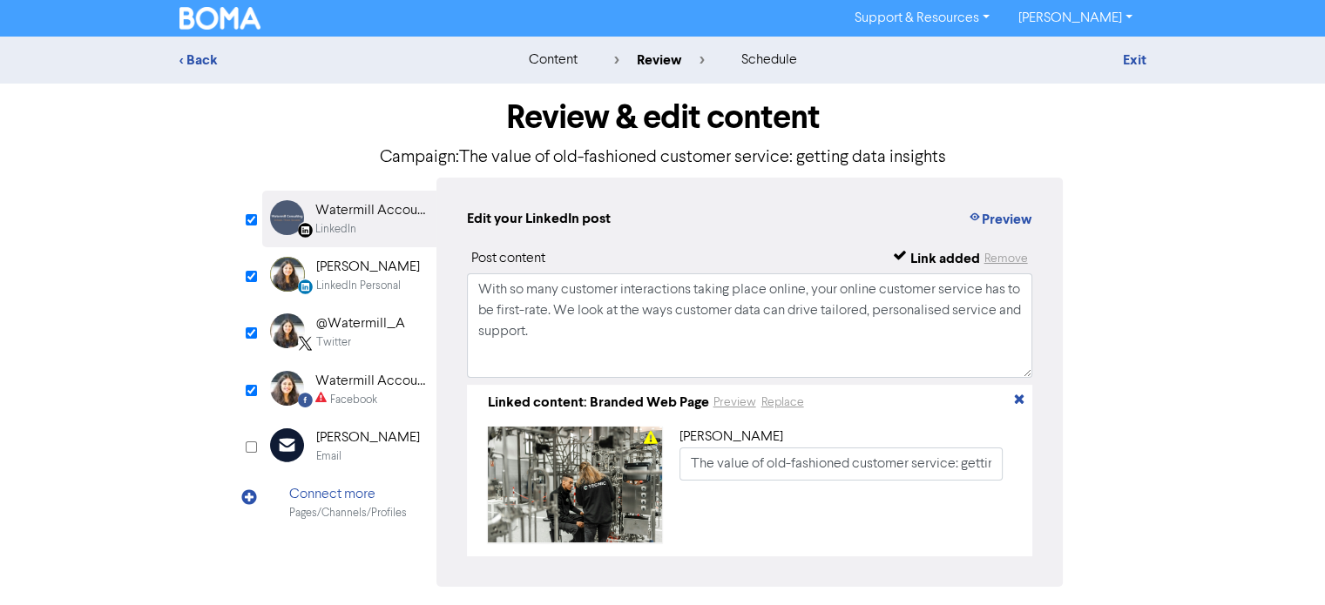
click at [369, 386] on div "Watermill Accounting Limited" at bounding box center [371, 381] width 112 height 21
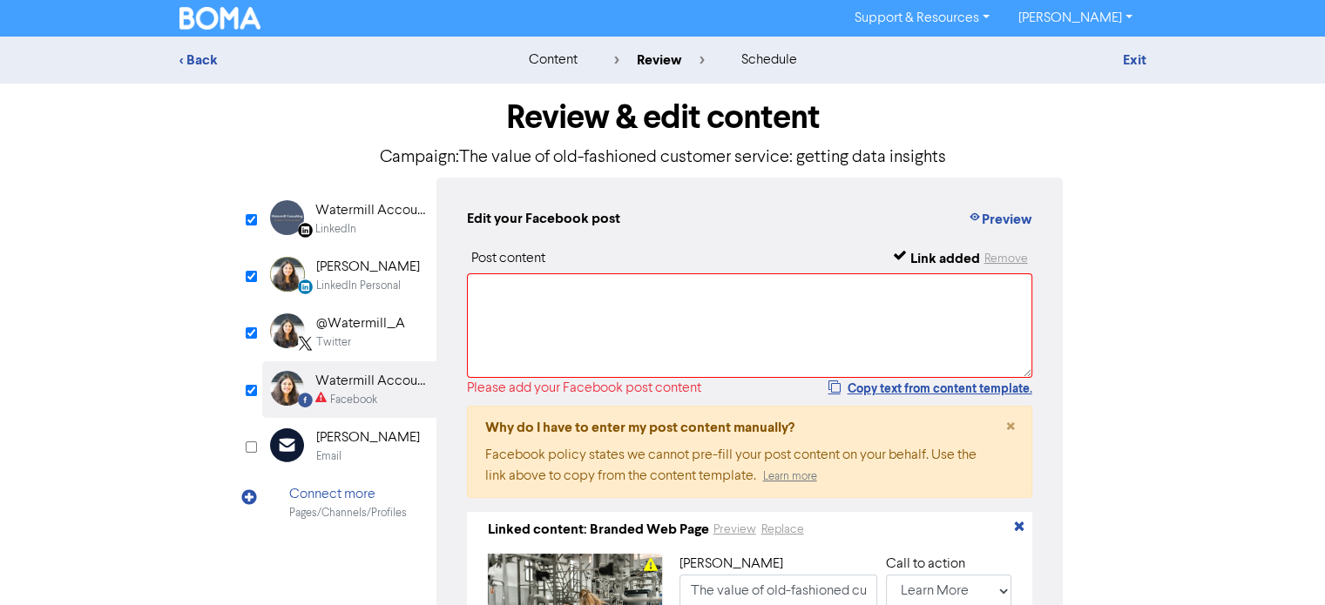
click at [383, 227] on div "LinkedIn" at bounding box center [371, 229] width 112 height 17
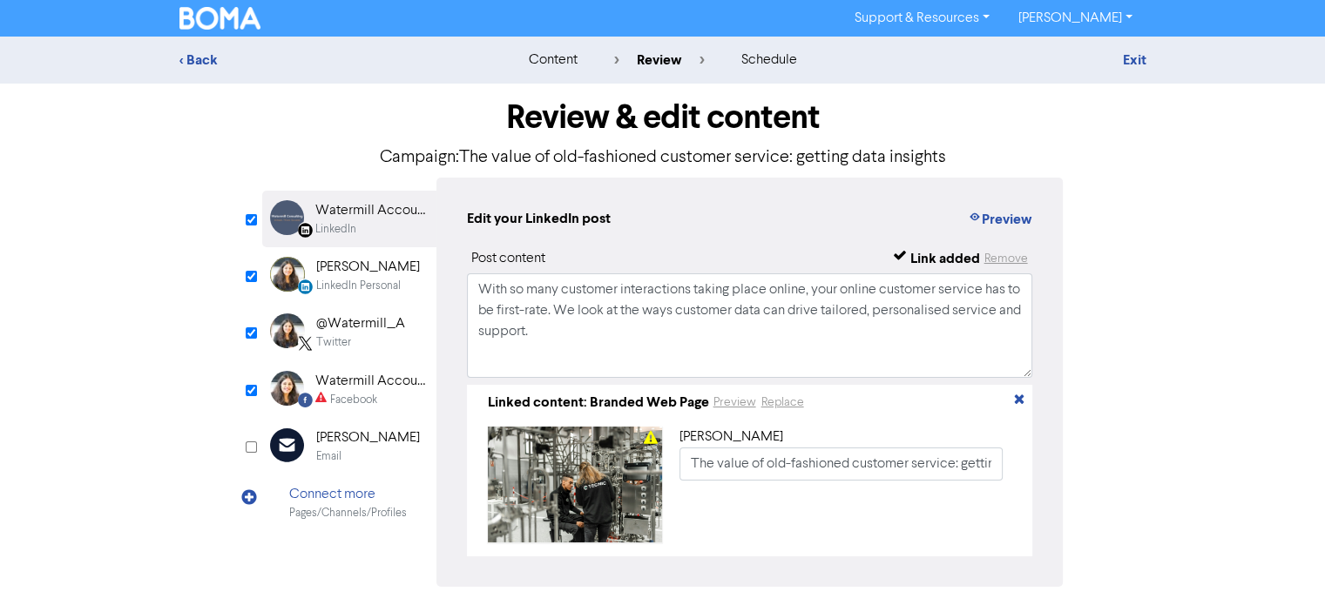
scroll to position [66, 0]
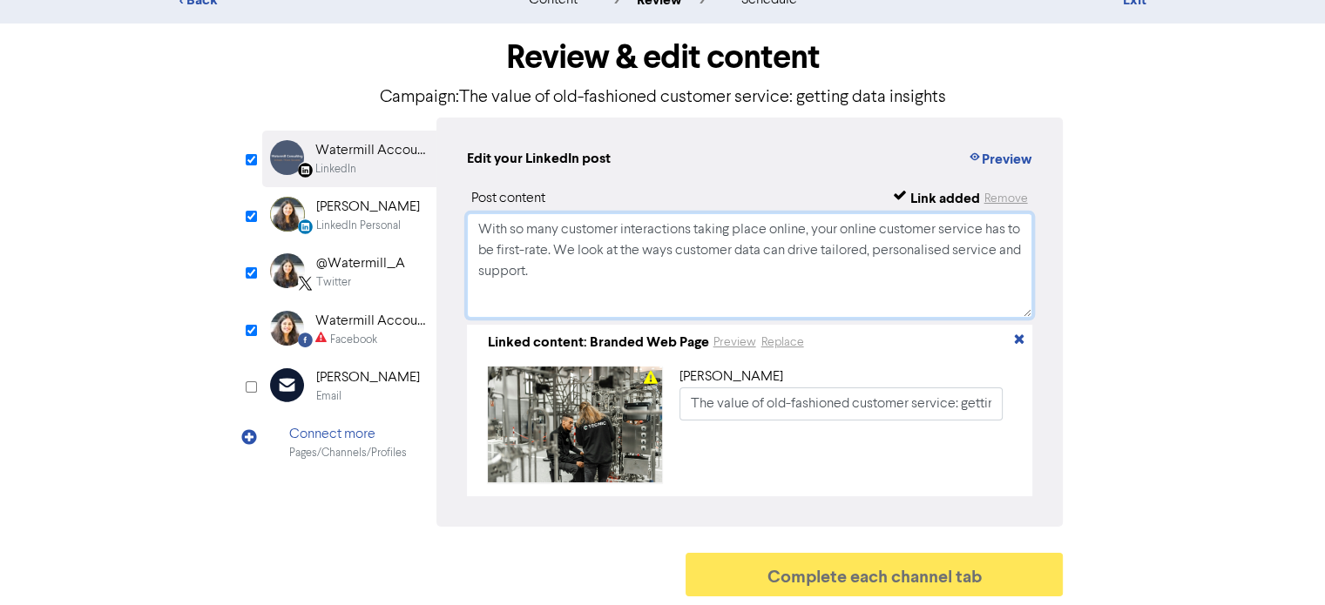
click at [569, 274] on textarea "With so many customer interactions taking place online, your online customer se…" at bounding box center [750, 265] width 566 height 105
paste textarea "[URL][DOMAIN_NAME]"
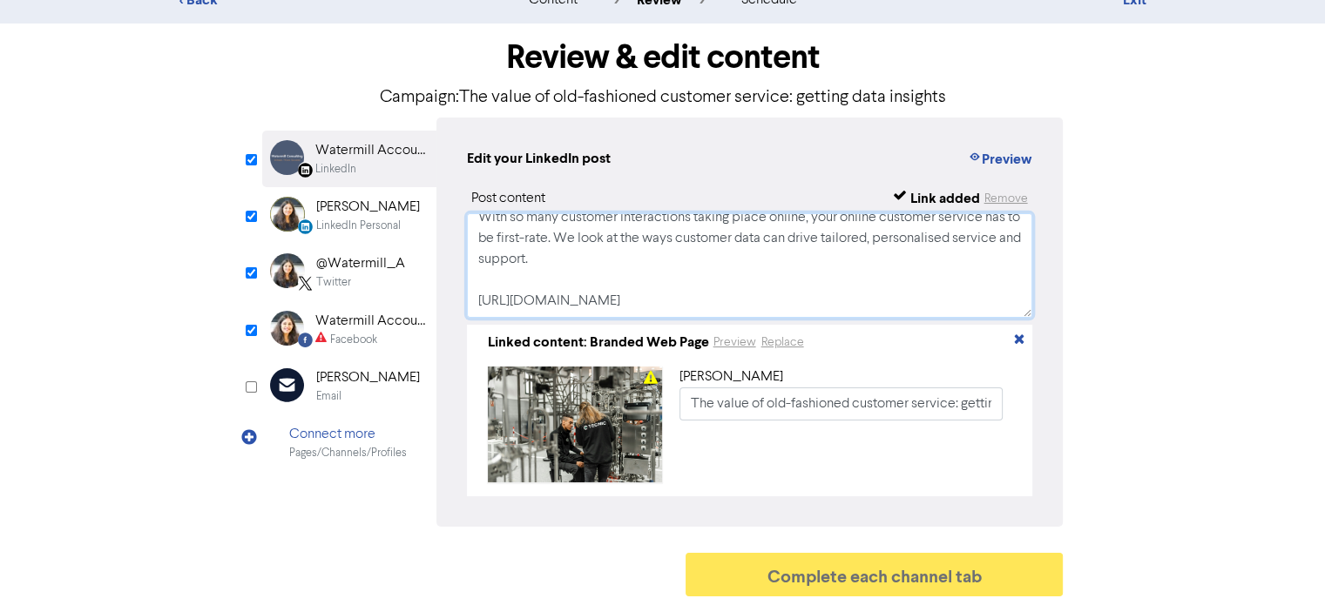
type textarea "With so many customer interactions taking place online, your online customer se…"
click at [351, 202] on div "[PERSON_NAME]" at bounding box center [368, 207] width 104 height 21
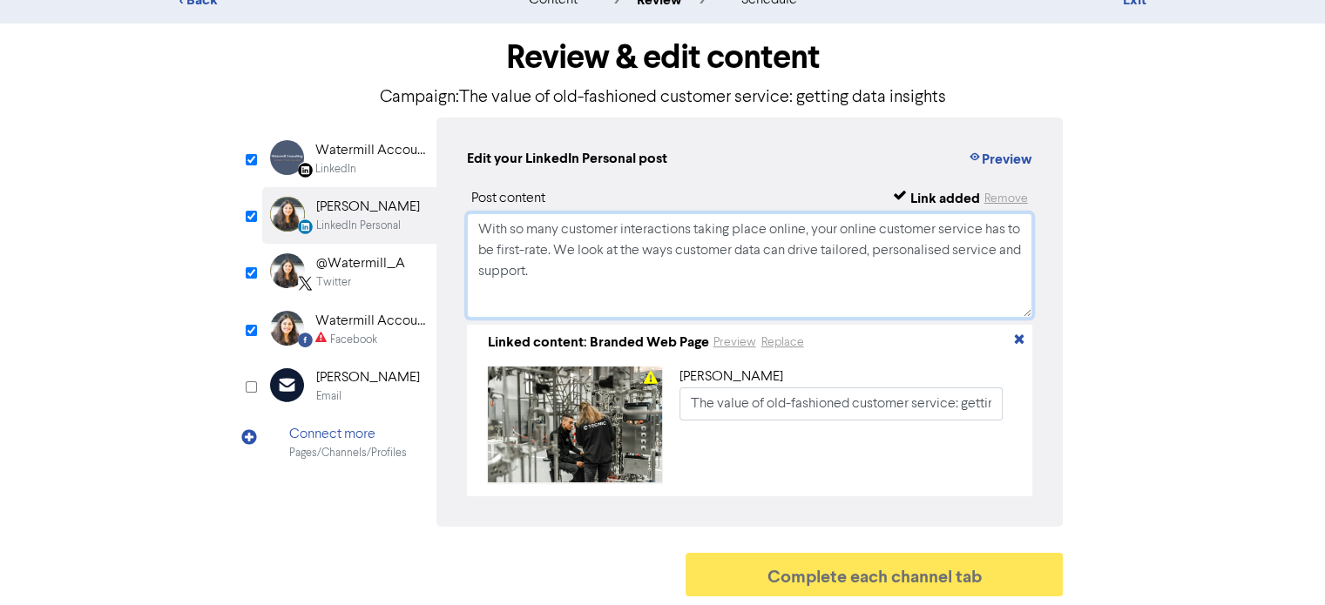
click at [578, 271] on textarea "With so many customer interactions taking place online, your online customer se…" at bounding box center [750, 265] width 566 height 105
paste textarea "[URL][DOMAIN_NAME]"
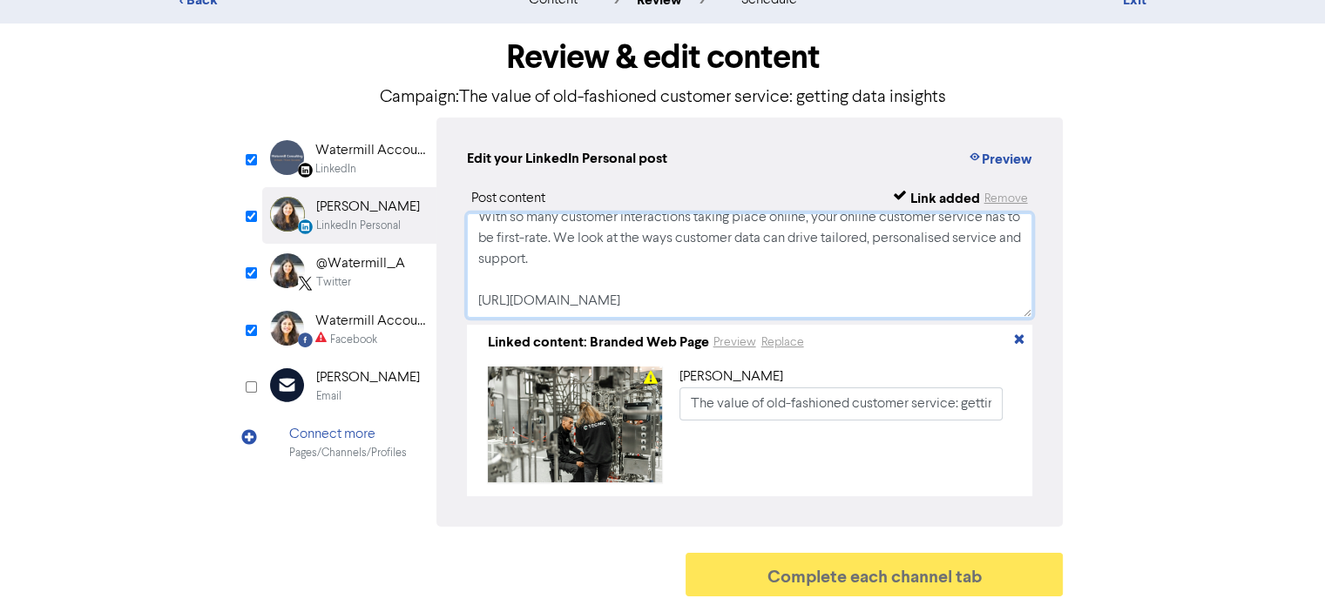
type textarea "With so many customer interactions taking place online, your online customer se…"
click at [326, 267] on div "@Watermill_A" at bounding box center [360, 264] width 89 height 21
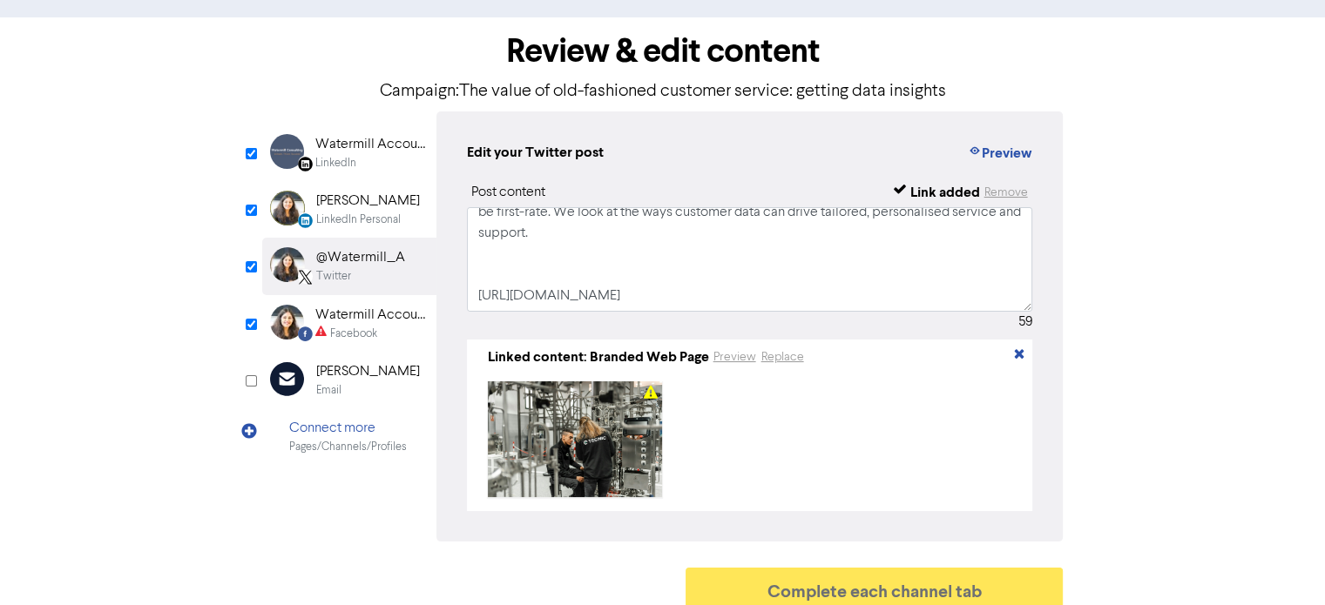
scroll to position [87, 0]
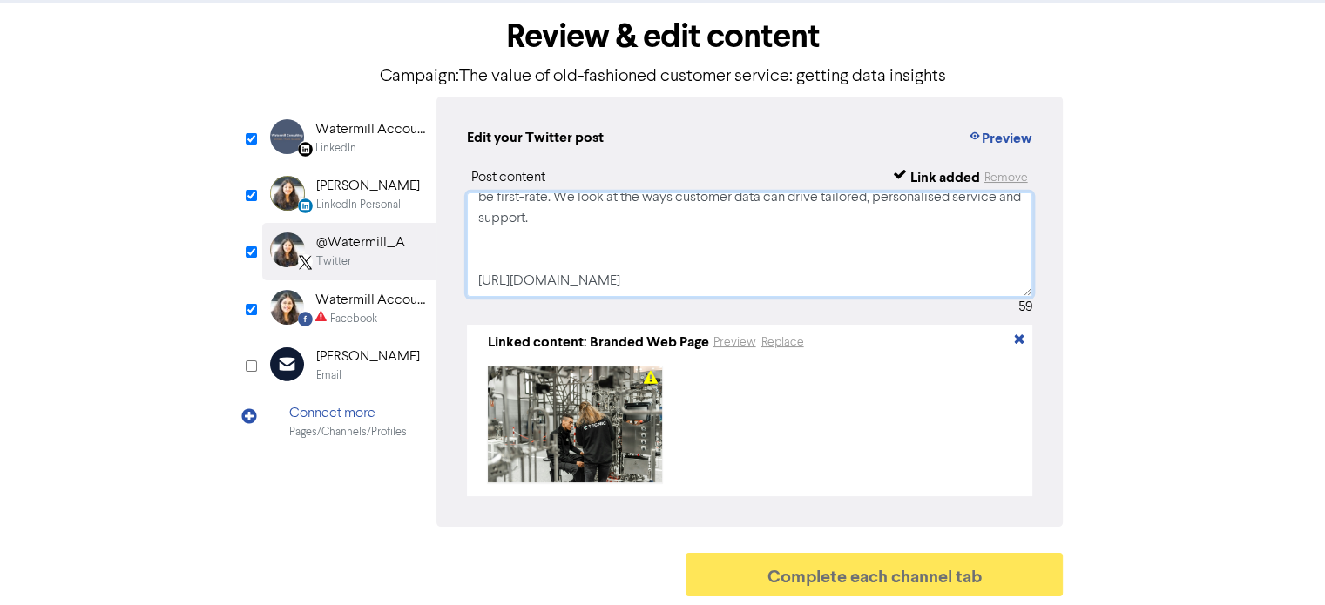
drag, startPoint x: 982, startPoint y: 285, endPoint x: 450, endPoint y: 267, distance: 531.7
click at [450, 267] on div "Edit your Twitter post Preview Post content Link added Remove With so many cust…" at bounding box center [749, 312] width 627 height 430
paste textarea "[DOMAIN_NAME][URL]"
click at [487, 235] on textarea "With so many customer interactions taking place online, your online customer se…" at bounding box center [750, 245] width 566 height 105
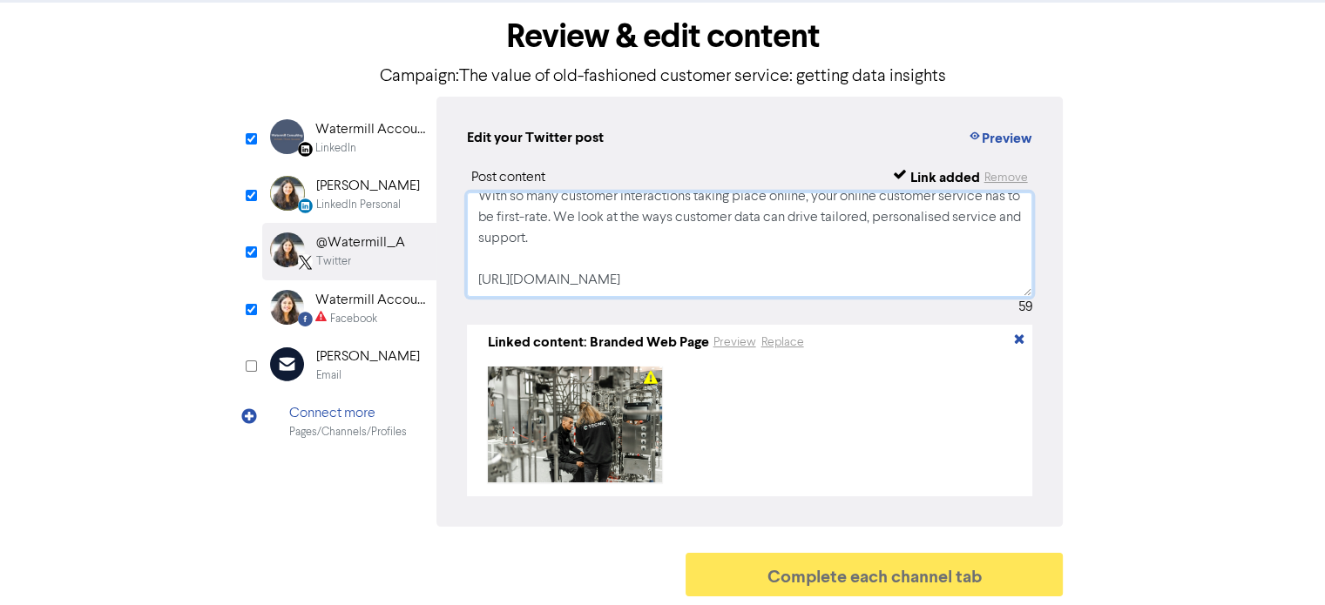
scroll to position [32, 0]
type textarea "With so many customer interactions taking place online, your online customer se…"
click at [348, 311] on div "Facebook" at bounding box center [353, 319] width 47 height 17
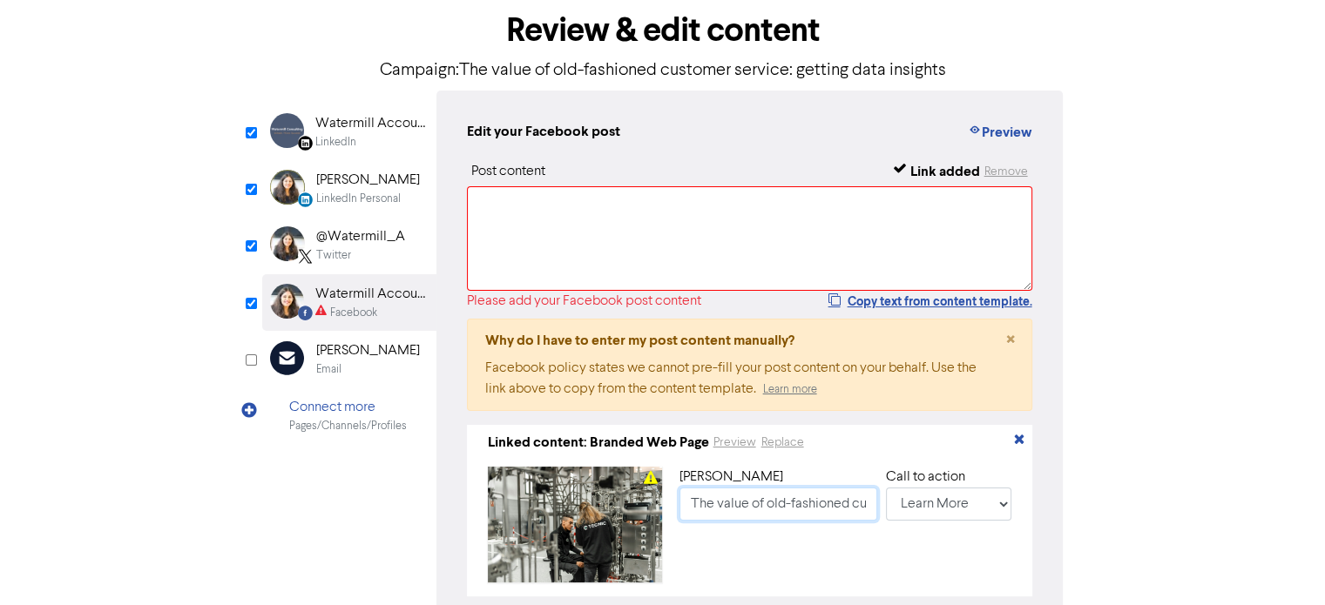
click at [699, 509] on input "The value of old-fashioned customer service: getting data insights" at bounding box center [778, 504] width 198 height 33
click at [690, 510] on input "The value of old-fashioned customer service: getting data insights" at bounding box center [778, 504] width 198 height 33
paste input "[URL][DOMAIN_NAME]"
click at [692, 504] on input "[URL][DOMAIN_NAME]" at bounding box center [778, 504] width 198 height 33
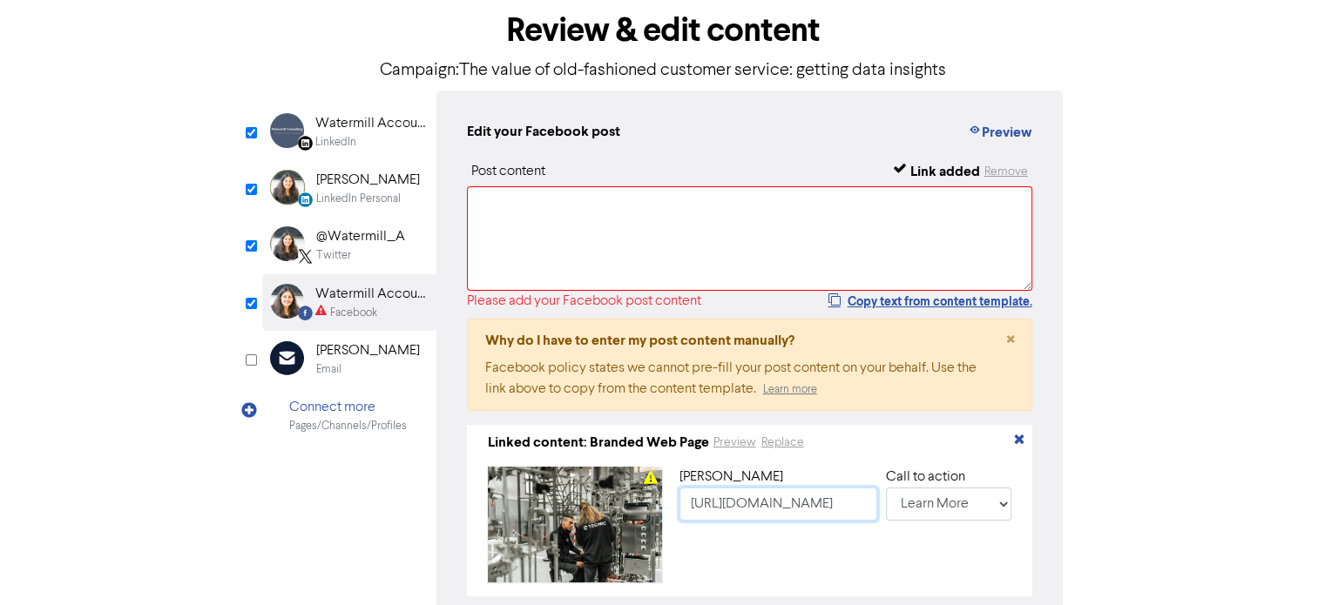
paste input "The value of old-fashioned customer service: getting data insights"
type input "The value of old-fashioned customer service: getting data insights"
click at [927, 302] on button "Copy text from content template." at bounding box center [930, 301] width 206 height 21
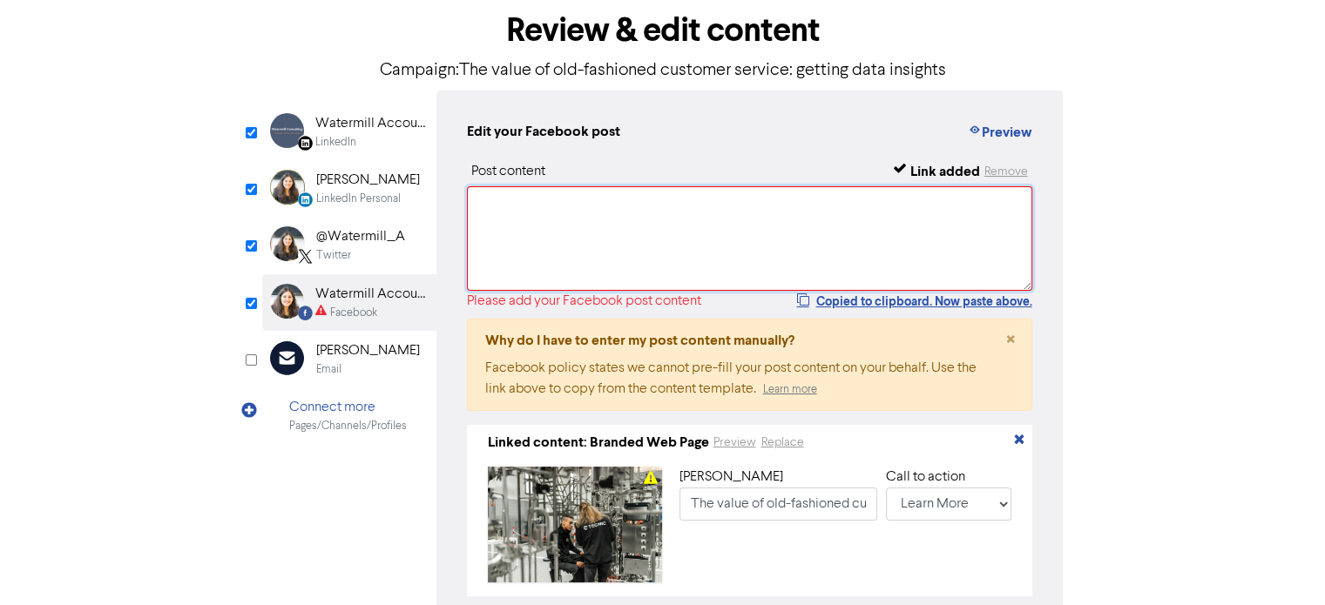
click at [641, 245] on textarea at bounding box center [750, 238] width 566 height 105
paste textarea "With so many customer interactions taking place online, your online customer se…"
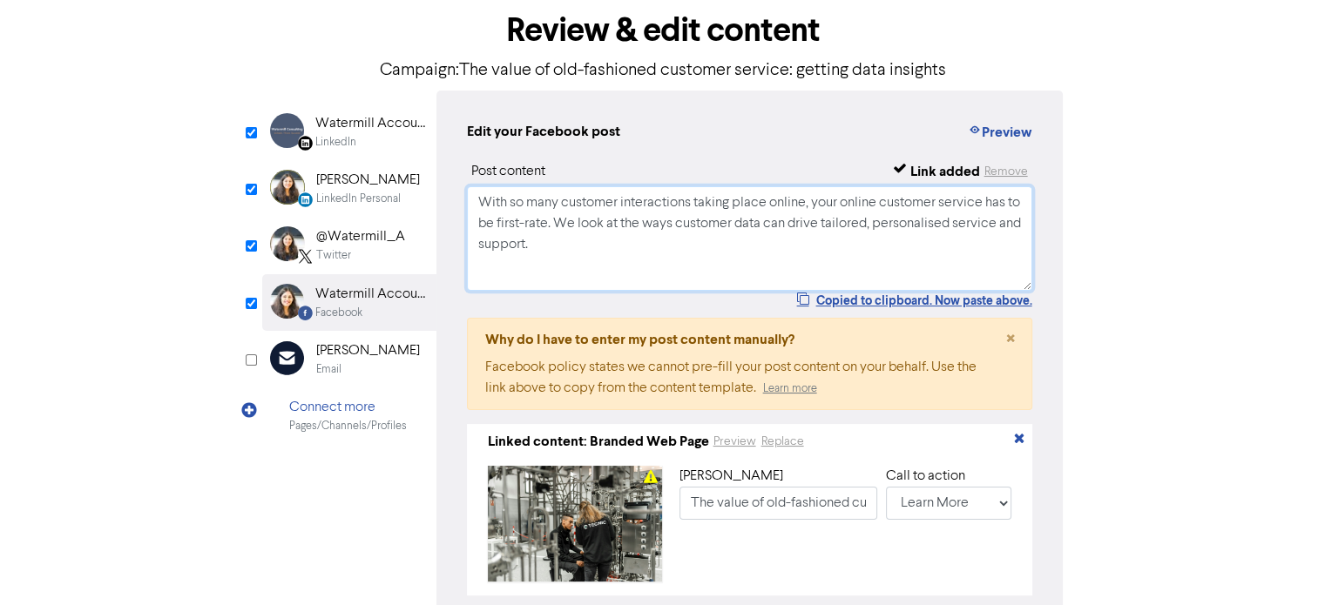
paste textarea "[URL][DOMAIN_NAME]"
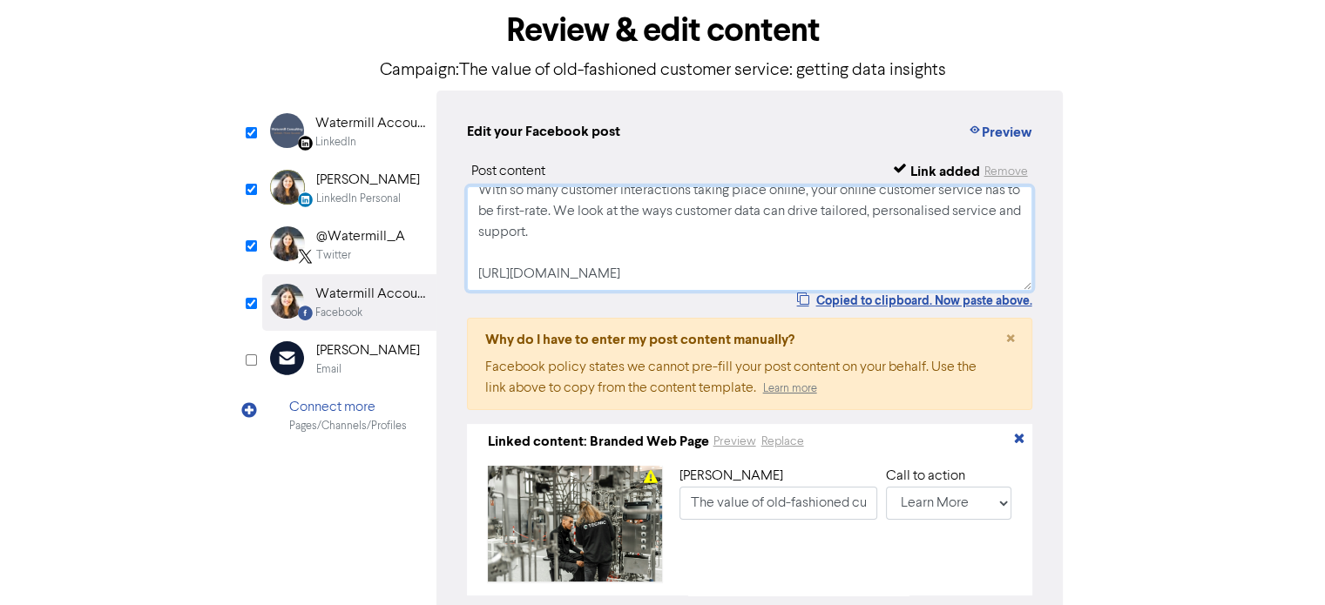
type textarea "With so many customer interactions taking place online, your online customer se…"
click at [335, 137] on div "LinkedIn" at bounding box center [335, 142] width 41 height 17
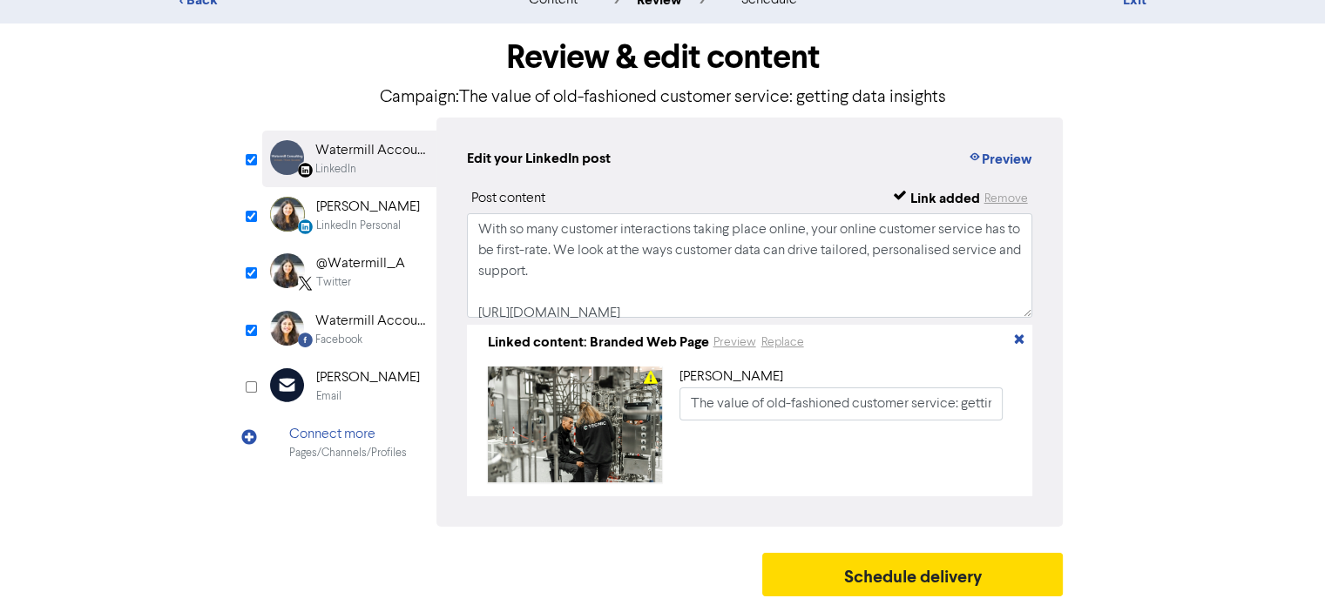
scroll to position [53, 0]
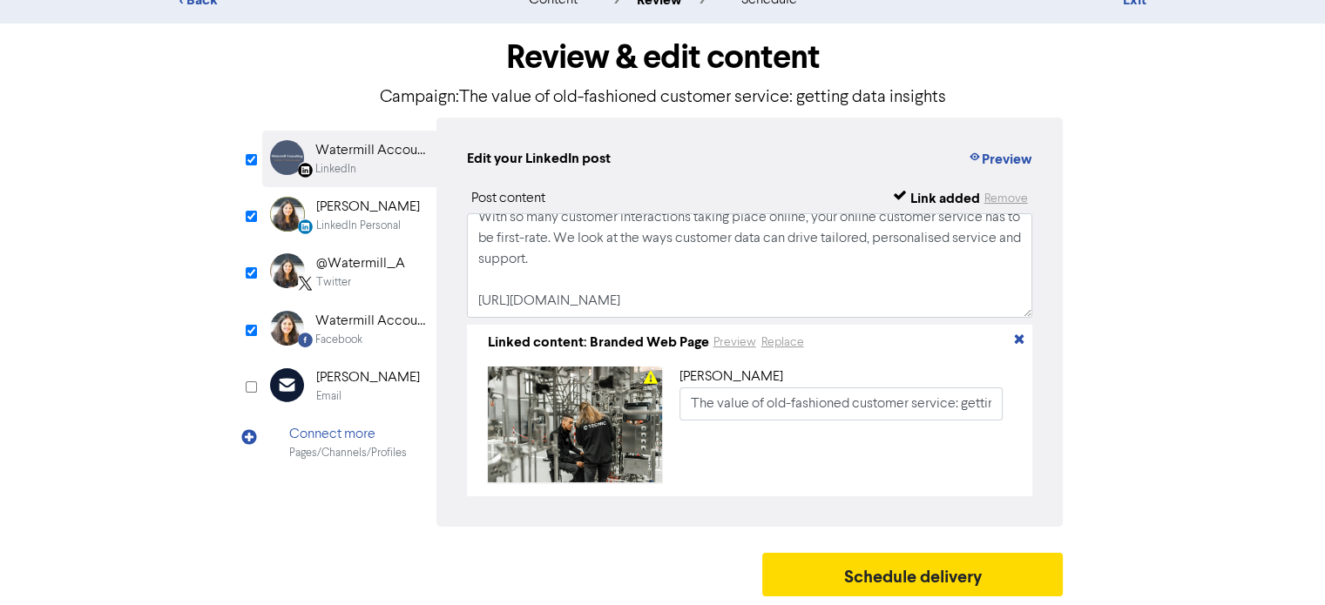
click at [359, 201] on div "[PERSON_NAME]" at bounding box center [368, 207] width 104 height 21
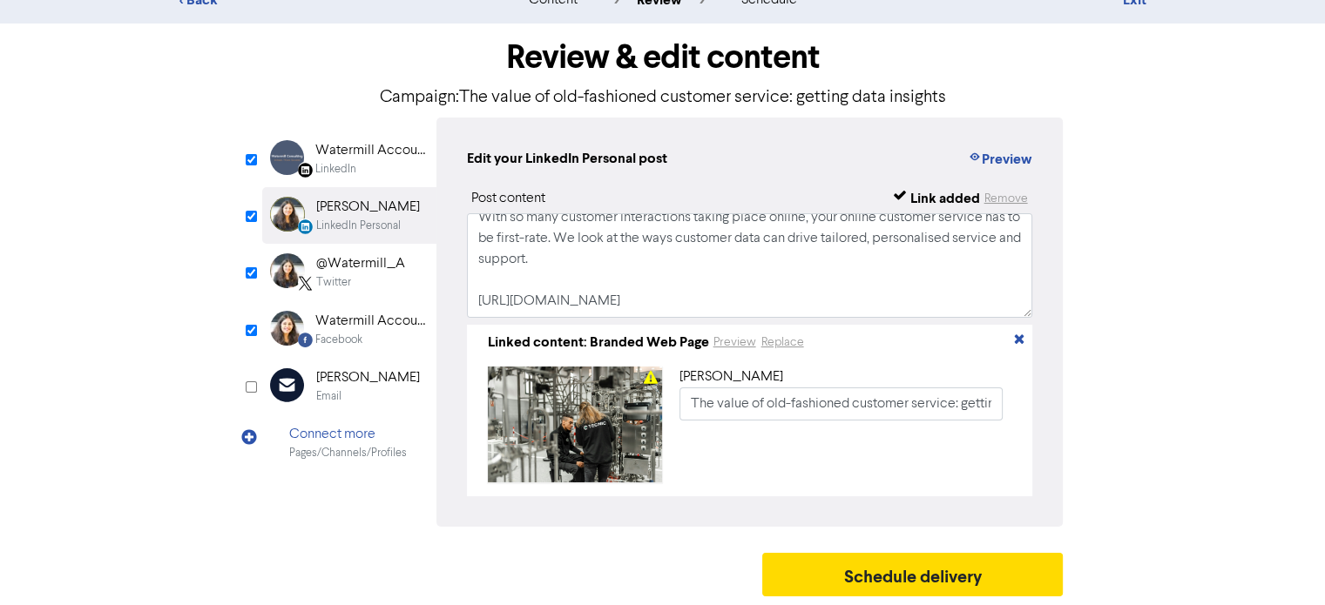
click at [352, 274] on div "Twitter" at bounding box center [360, 282] width 89 height 17
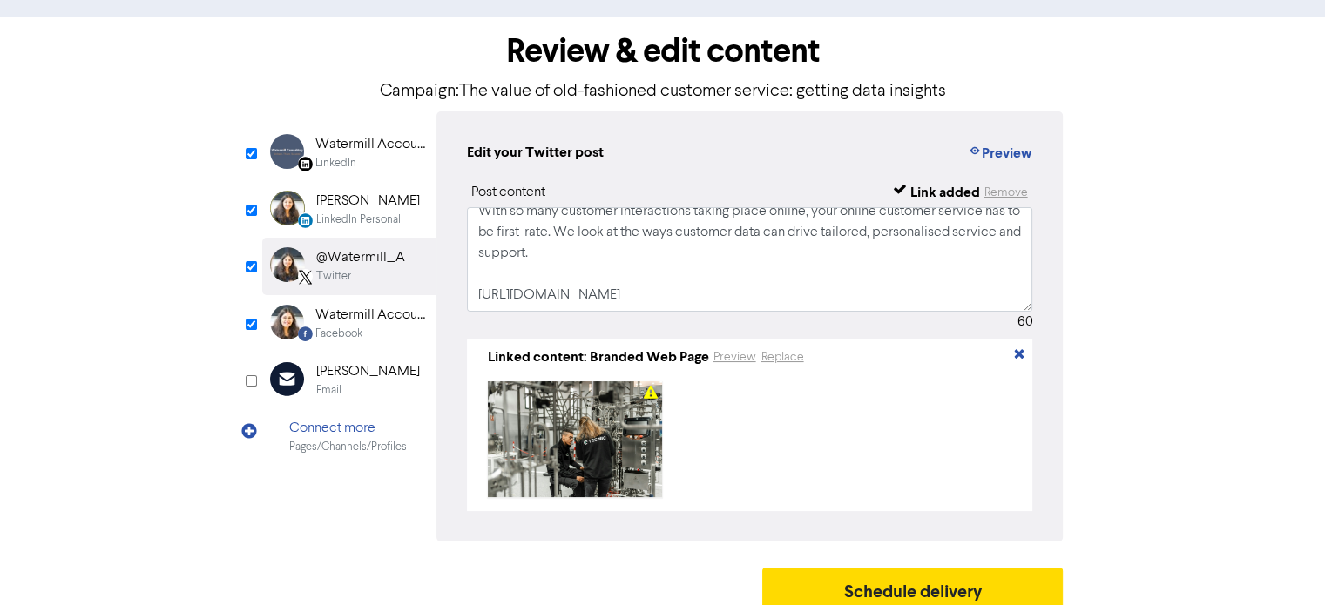
scroll to position [87, 0]
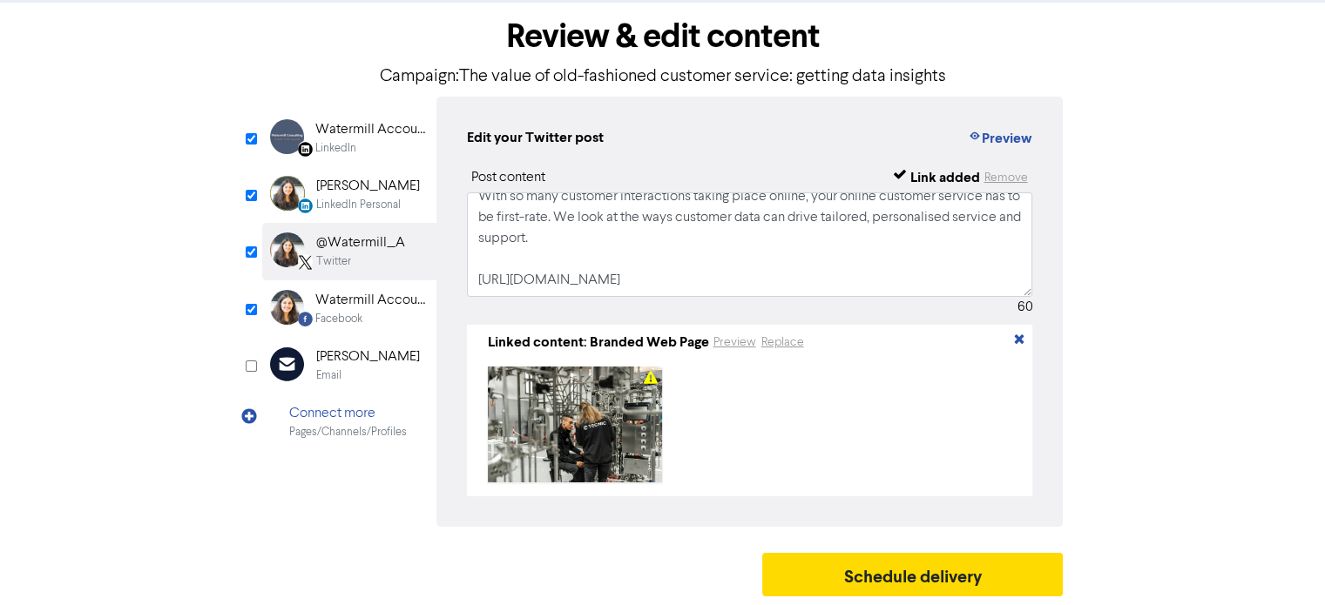
click at [345, 302] on div "Watermill Accounting Limited" at bounding box center [371, 300] width 112 height 21
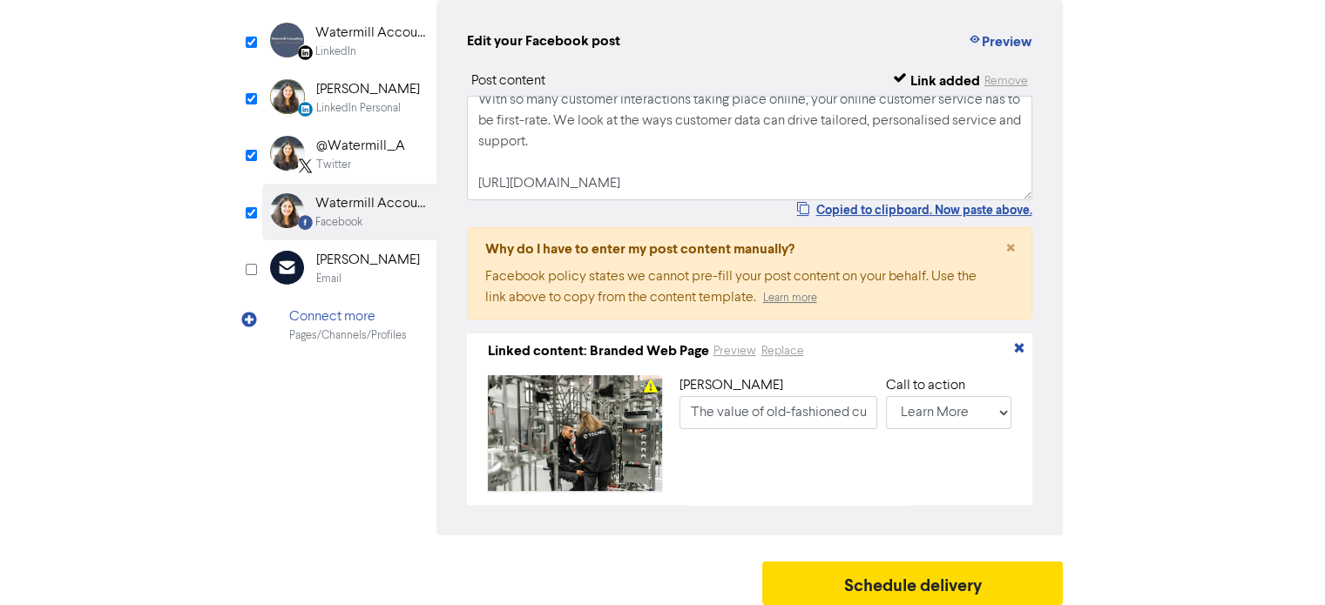
scroll to position [192, 0]
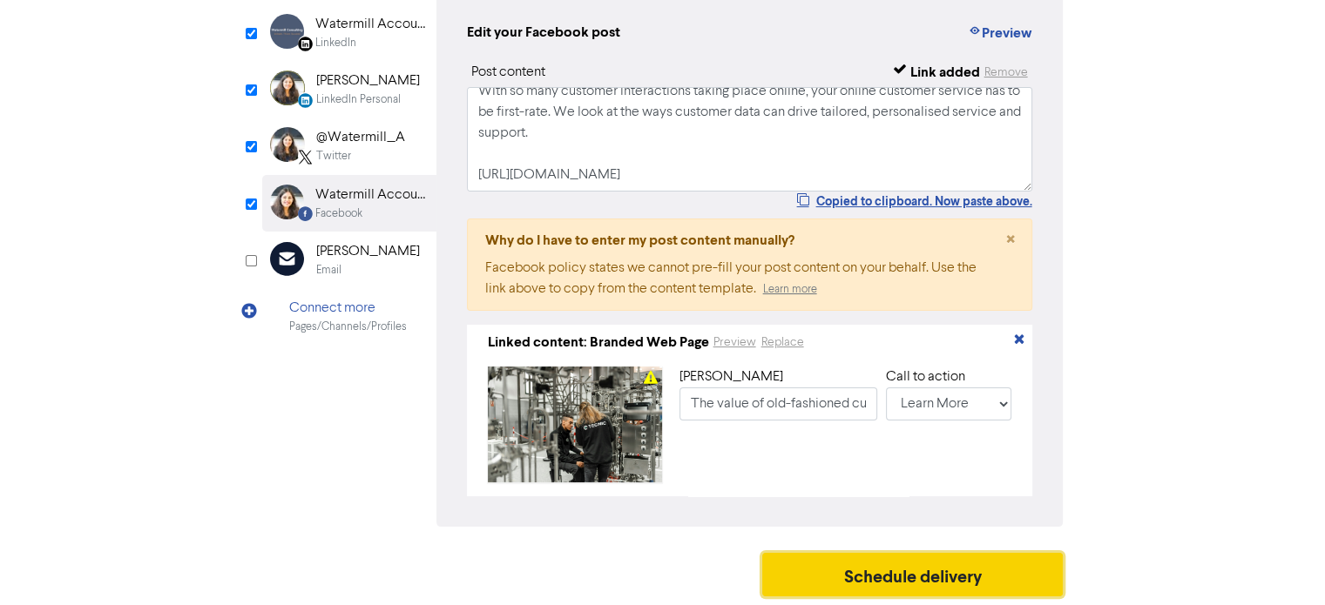
click at [936, 565] on button "Schedule delivery" at bounding box center [912, 575] width 301 height 44
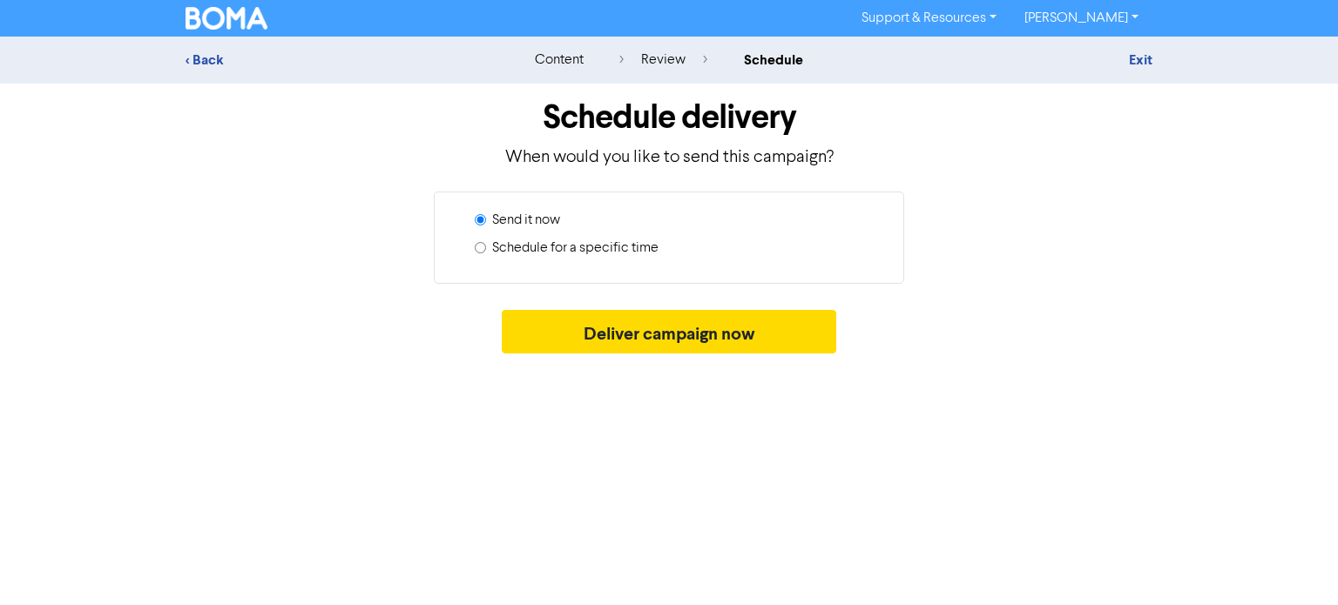
click at [519, 249] on label "Schedule for a specific time" at bounding box center [575, 248] width 166 height 21
click at [486, 249] on input "Schedule for a specific time" at bounding box center [480, 247] width 11 height 11
radio input "true"
radio input "false"
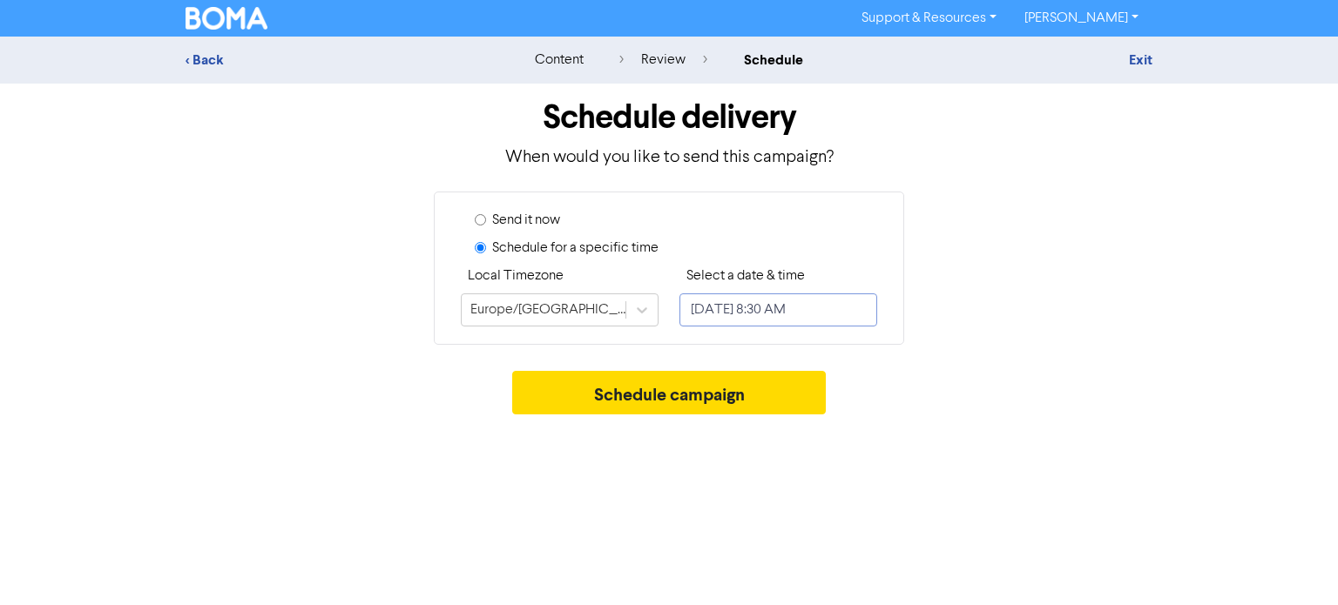
select select "8"
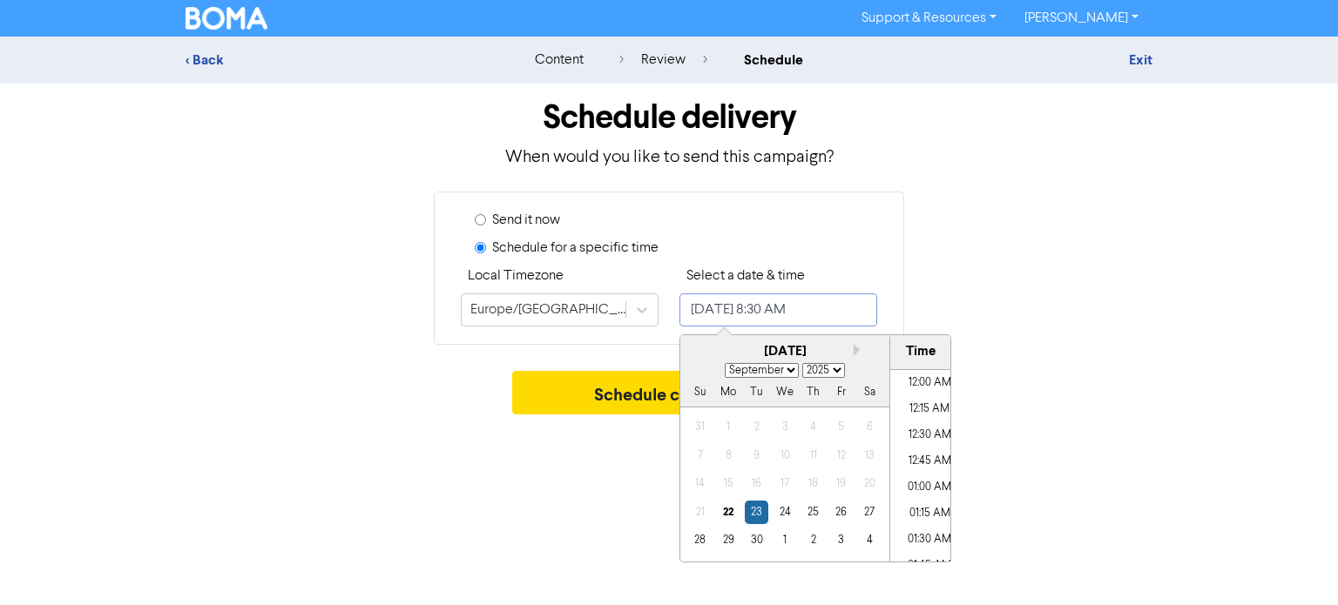
click at [847, 313] on input "[DATE] 8:30 AM" at bounding box center [778, 310] width 198 height 33
click at [739, 513] on div "22" at bounding box center [729, 513] width 24 height 24
click at [921, 443] on li "10:00 AM" at bounding box center [929, 449] width 78 height 26
type input "[DATE] 10:00 AM"
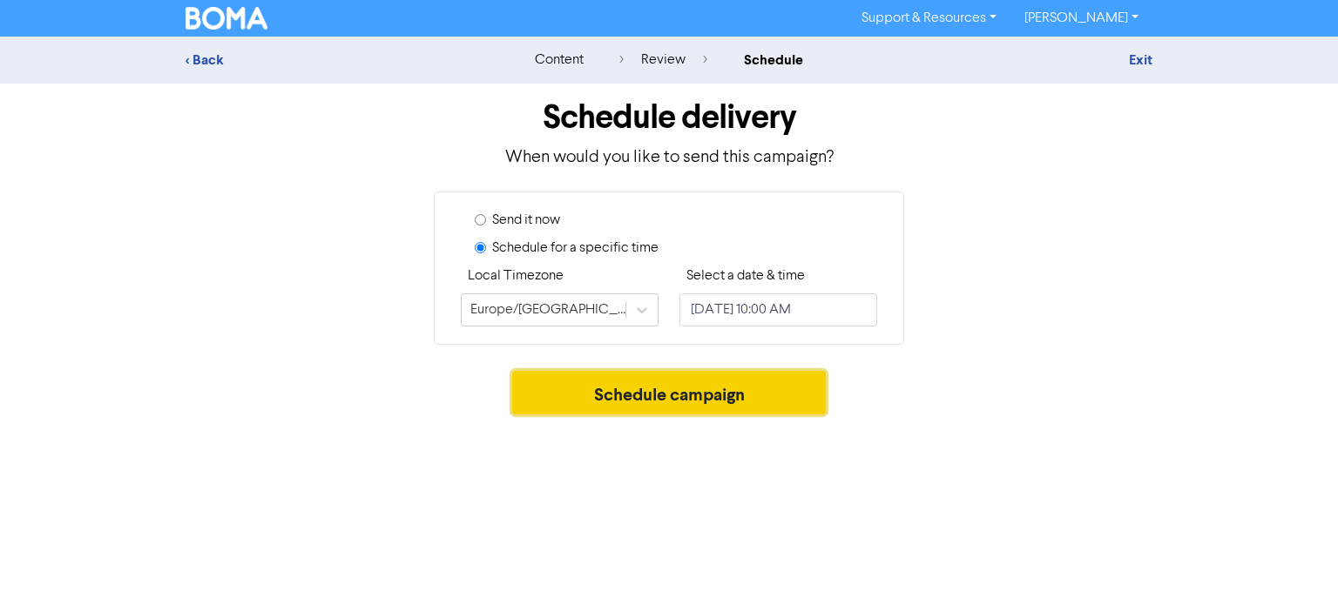
click at [593, 396] on button "Schedule campaign" at bounding box center [669, 393] width 314 height 44
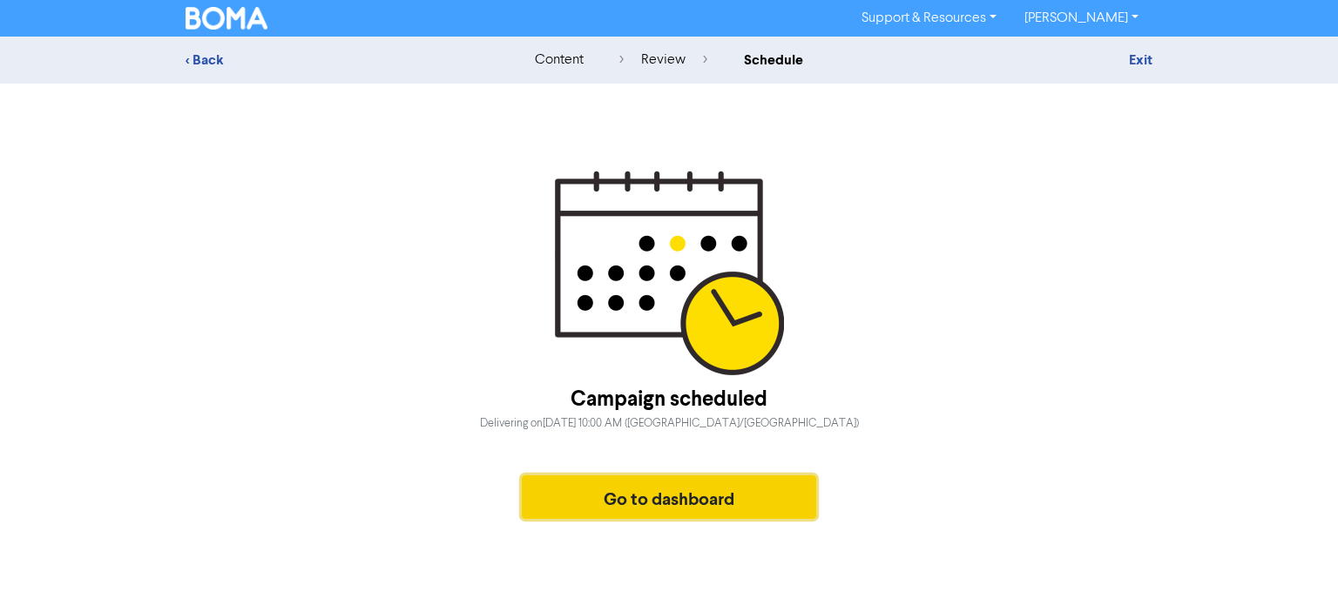
click at [659, 497] on button "Go to dashboard" at bounding box center [669, 498] width 294 height 44
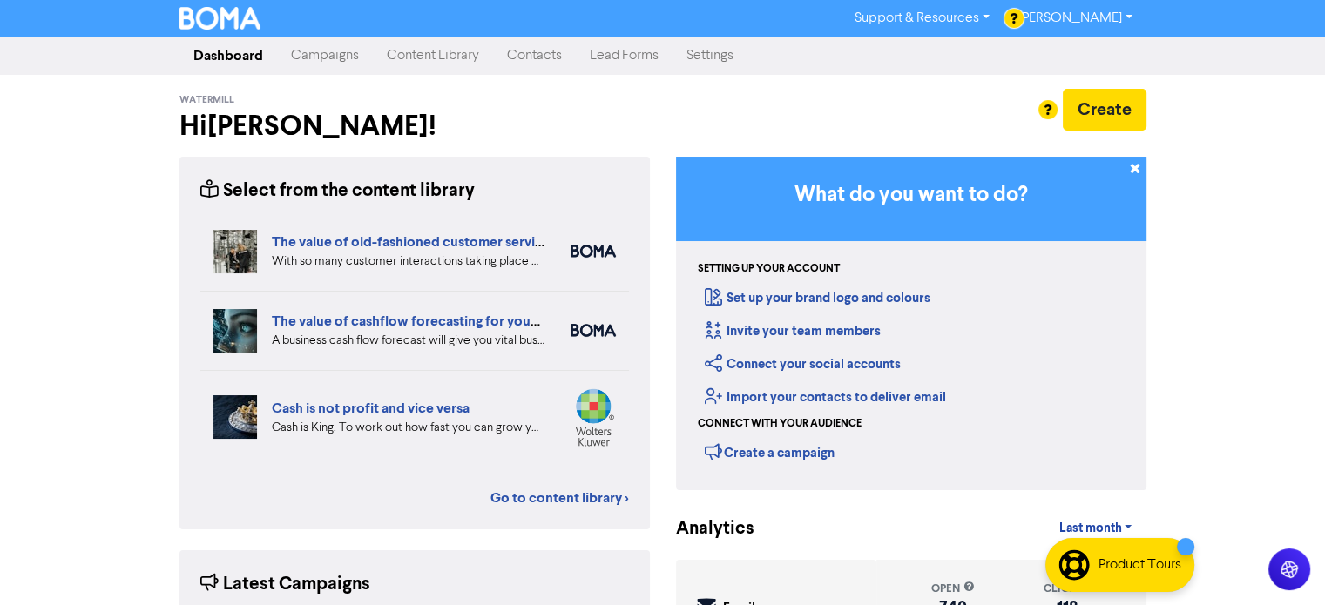
click at [324, 61] on link "Campaigns" at bounding box center [325, 55] width 96 height 35
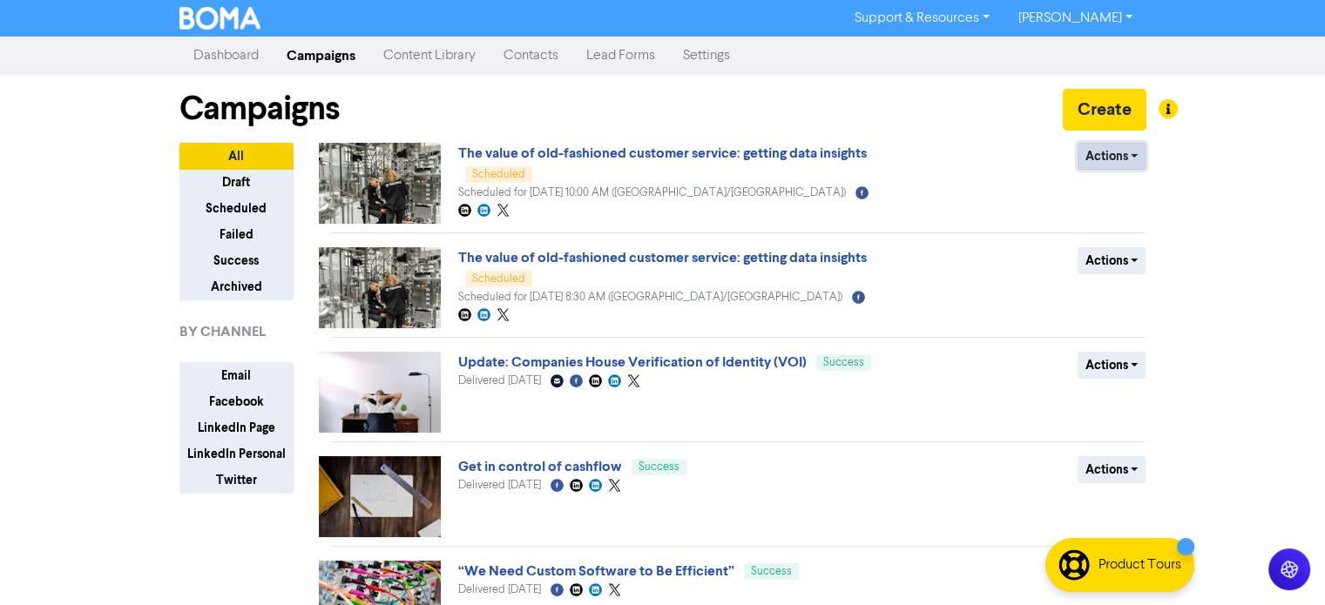
click at [1127, 151] on button "Actions" at bounding box center [1112, 156] width 69 height 27
click at [1101, 266] on button "Actions" at bounding box center [1112, 260] width 69 height 27
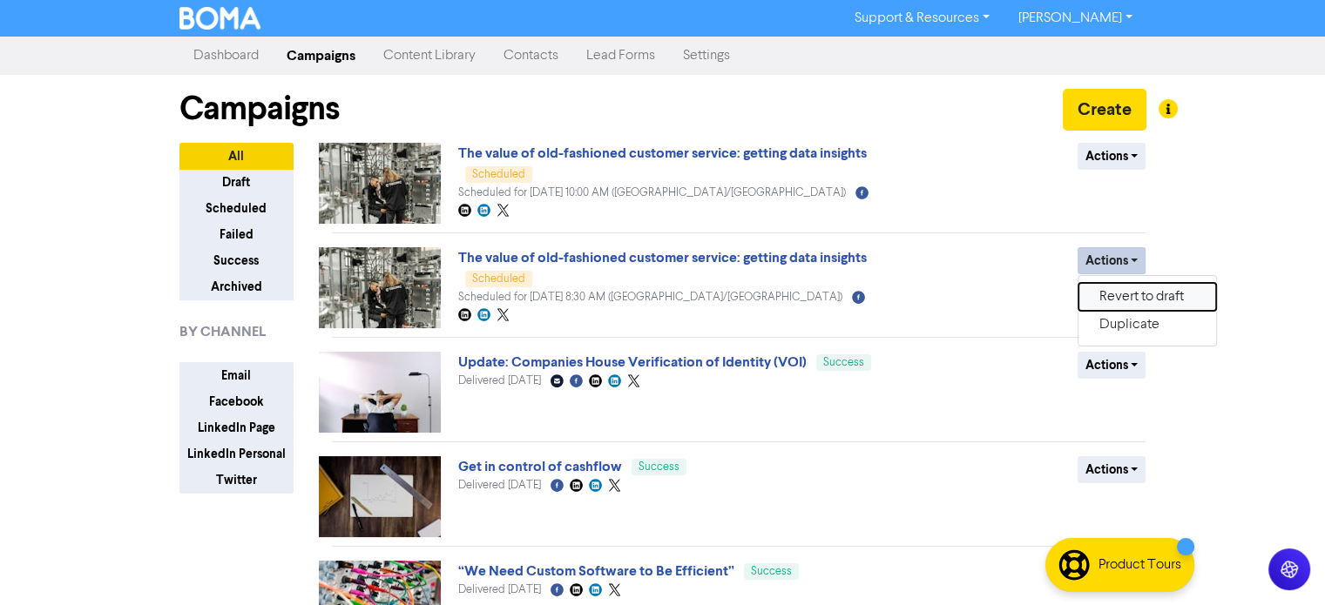
click at [1123, 299] on button "Revert to draft" at bounding box center [1147, 297] width 138 height 28
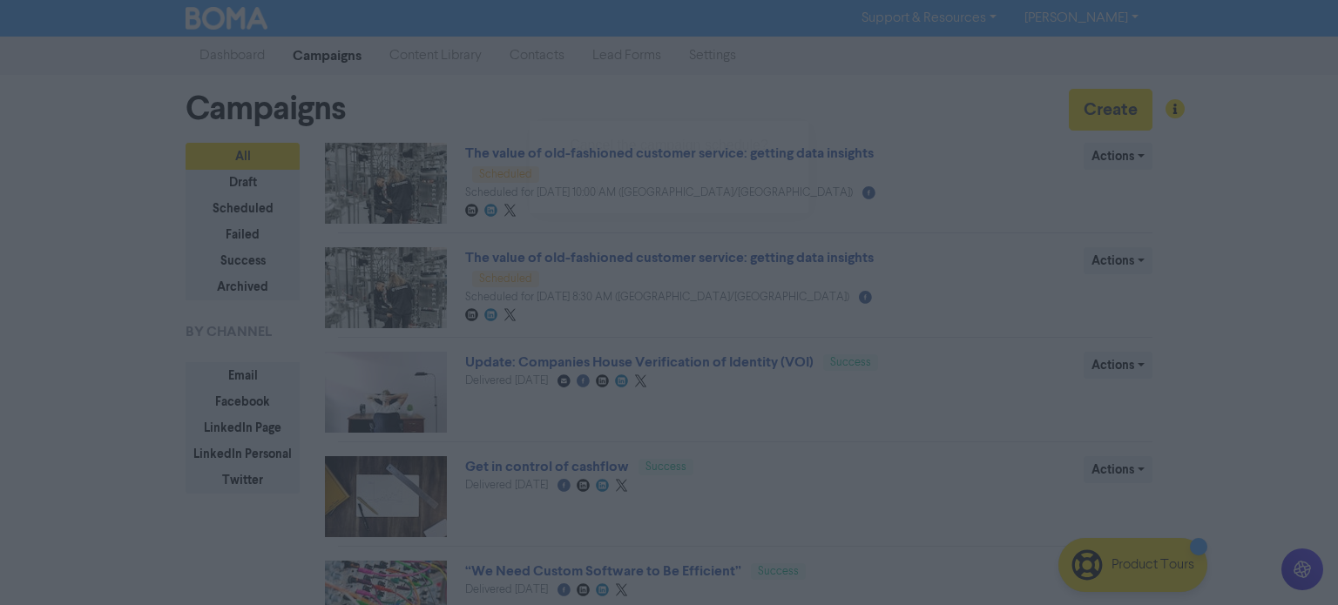
click at [587, 188] on button "ok" at bounding box center [594, 192] width 129 height 44
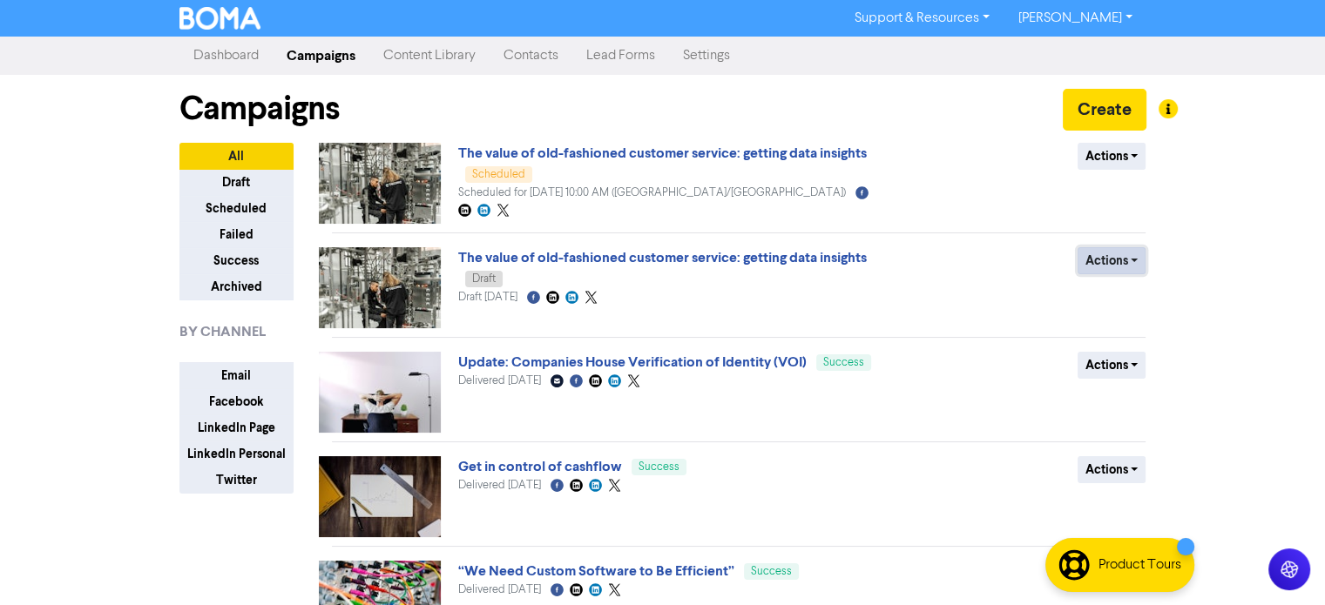
click at [1114, 261] on button "Actions" at bounding box center [1112, 260] width 69 height 27
click at [1115, 260] on button "Actions" at bounding box center [1112, 260] width 69 height 27
click at [1110, 294] on button "Delete" at bounding box center [1147, 297] width 138 height 28
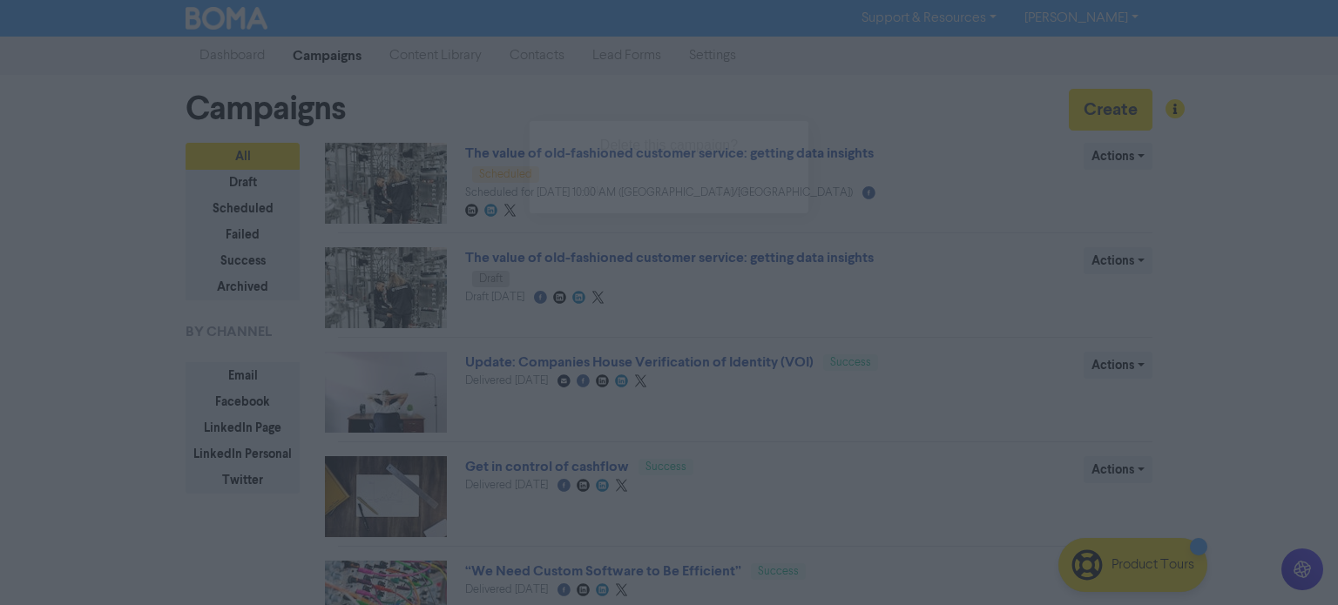
click at [572, 198] on button "ok" at bounding box center [594, 192] width 129 height 44
